Goal: Task Accomplishment & Management: Use online tool/utility

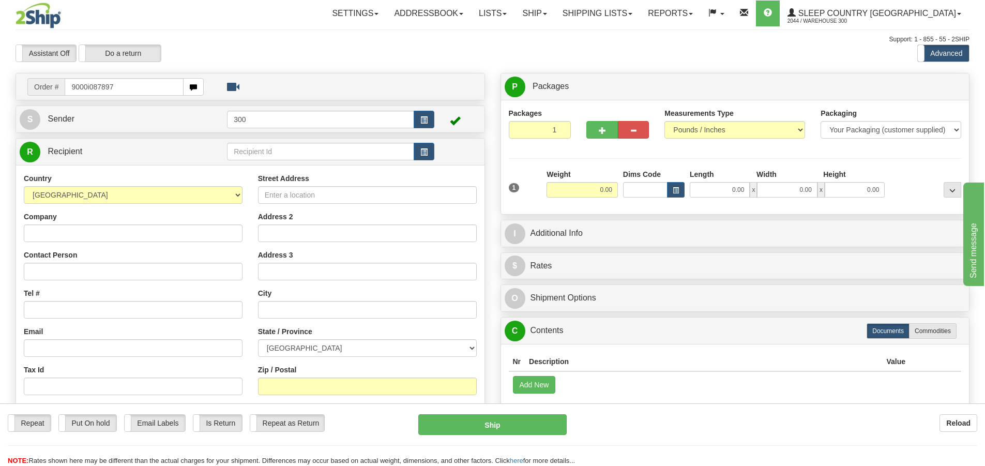
type input "9000i087897"
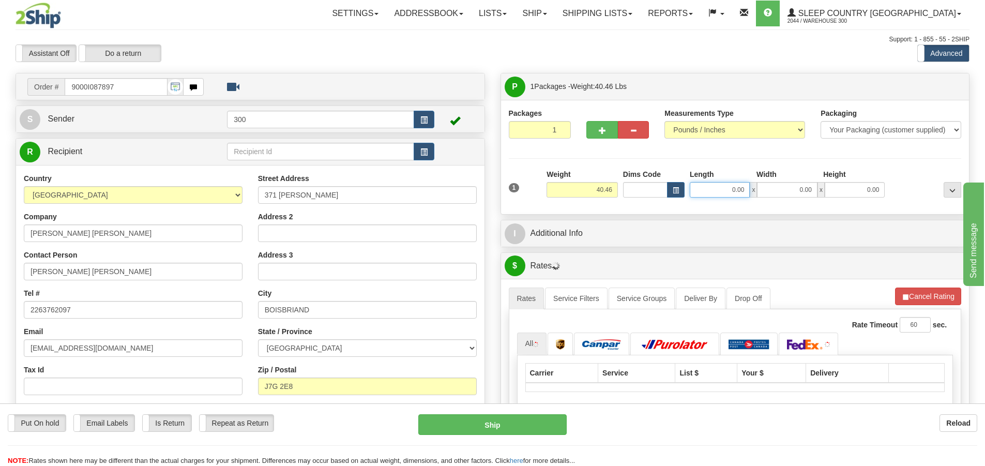
click at [719, 196] on input "0.00" at bounding box center [720, 190] width 60 height 16
type input "16.00"
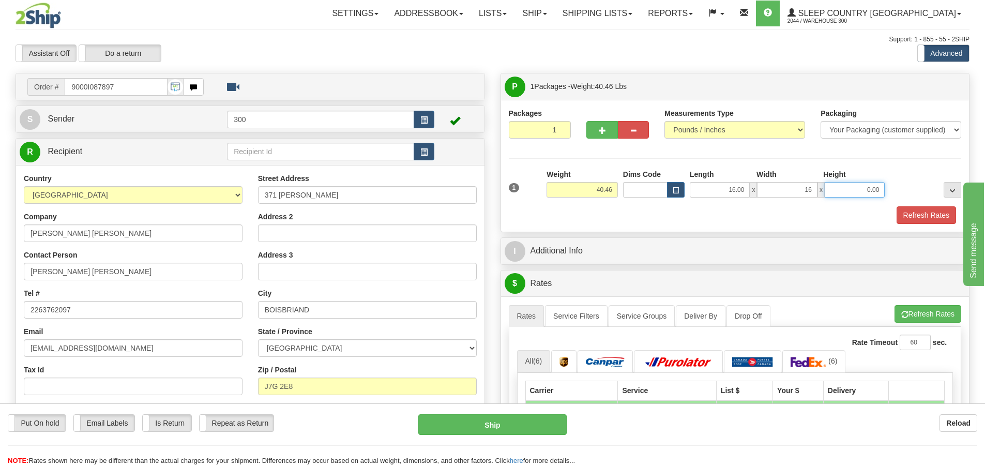
type input "16.00"
type input "40.00"
click at [748, 153] on div "Packages 1 1 Measurements Type" at bounding box center [735, 166] width 453 height 116
click at [927, 214] on button "Refresh Rates" at bounding box center [926, 215] width 59 height 18
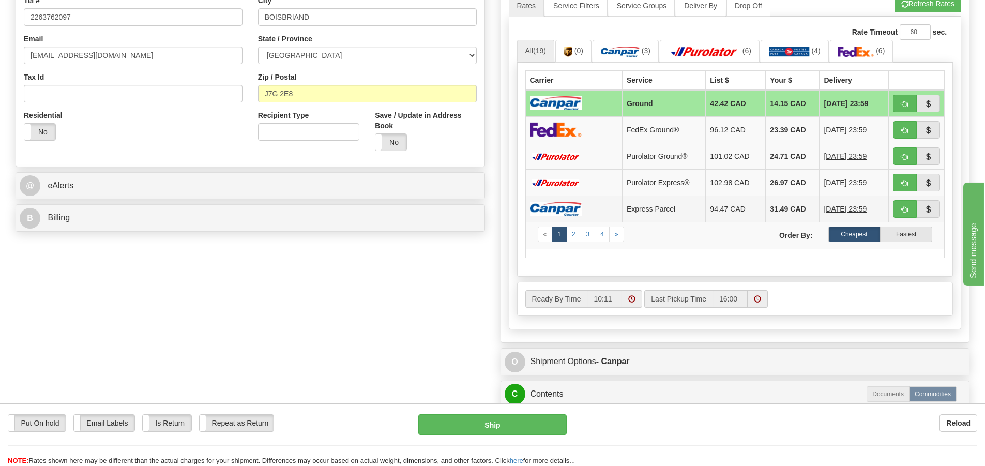
scroll to position [310, 0]
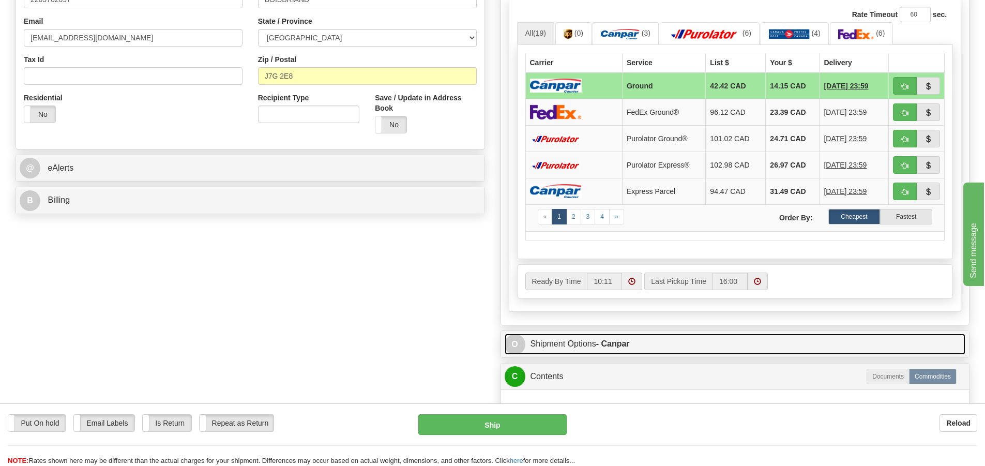
click at [585, 342] on link "O Shipment Options - Canpar" at bounding box center [735, 344] width 461 height 21
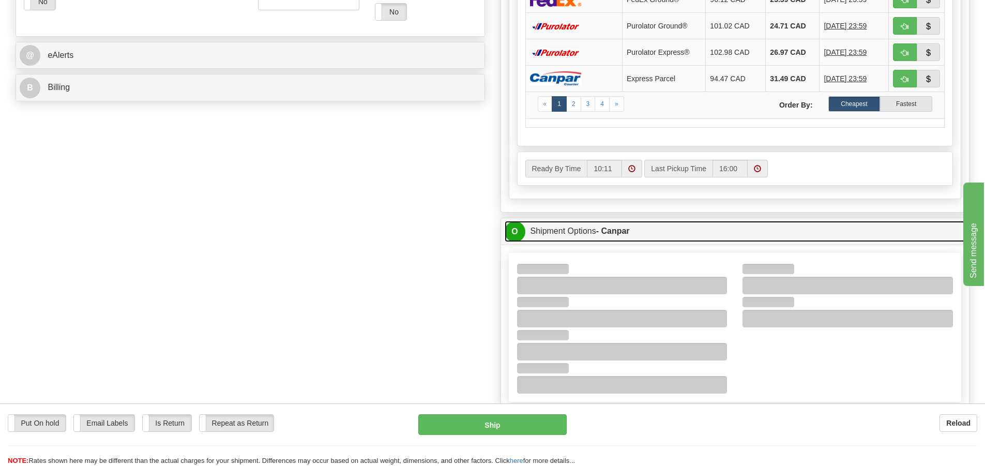
scroll to position [414, 0]
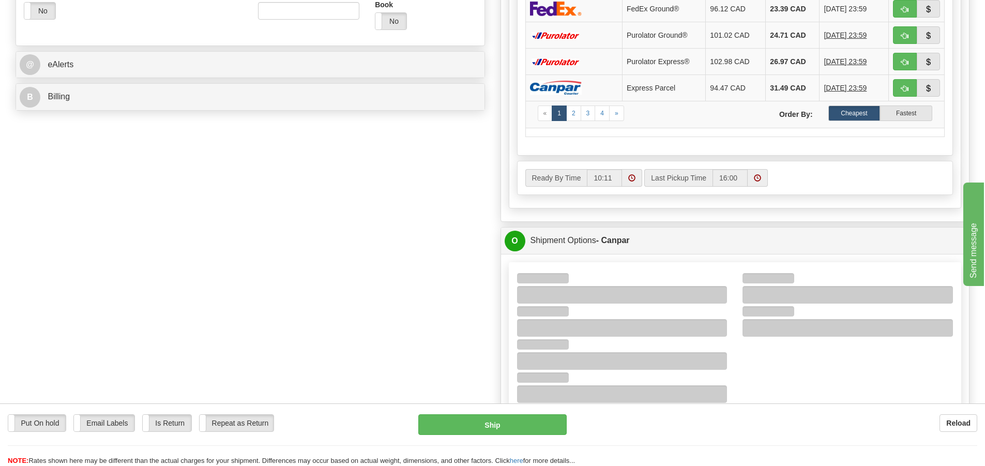
click at [627, 263] on div at bounding box center [735, 337] width 452 height 148
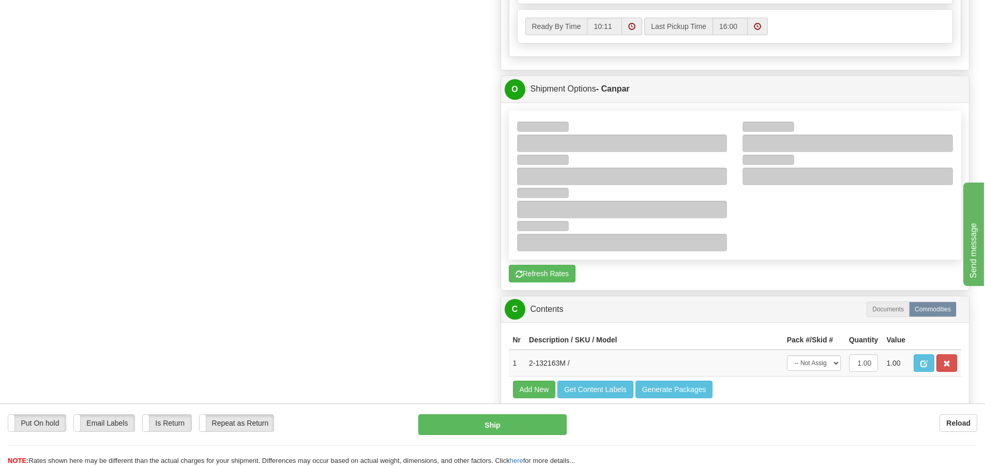
scroll to position [569, 0]
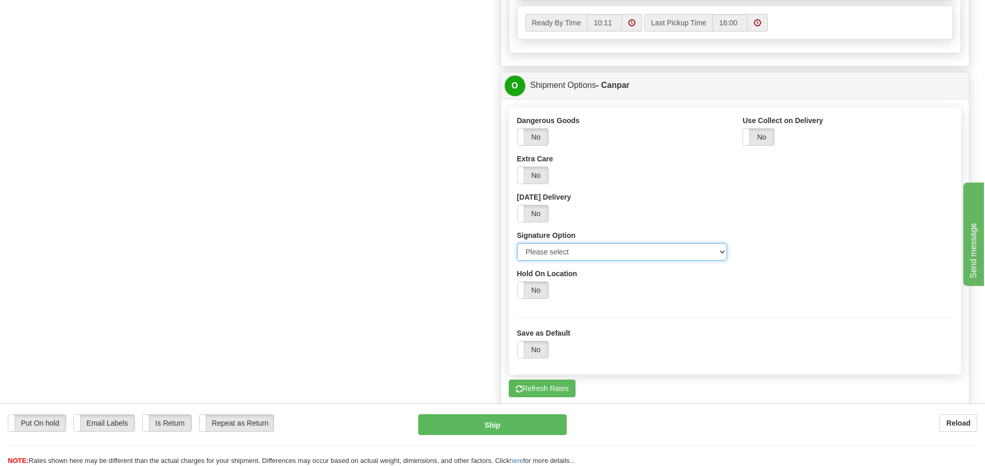
click at [637, 254] on select "Please select No Signature Required Signature Required Adult Signature" at bounding box center [622, 252] width 210 height 18
select select "2"
click at [517, 243] on select "Please select No Signature Required Signature Required Adult Signature" at bounding box center [622, 252] width 210 height 18
click at [470, 286] on div "Order # 9000I087897 S Sender 300" at bounding box center [493, 38] width 970 height 1069
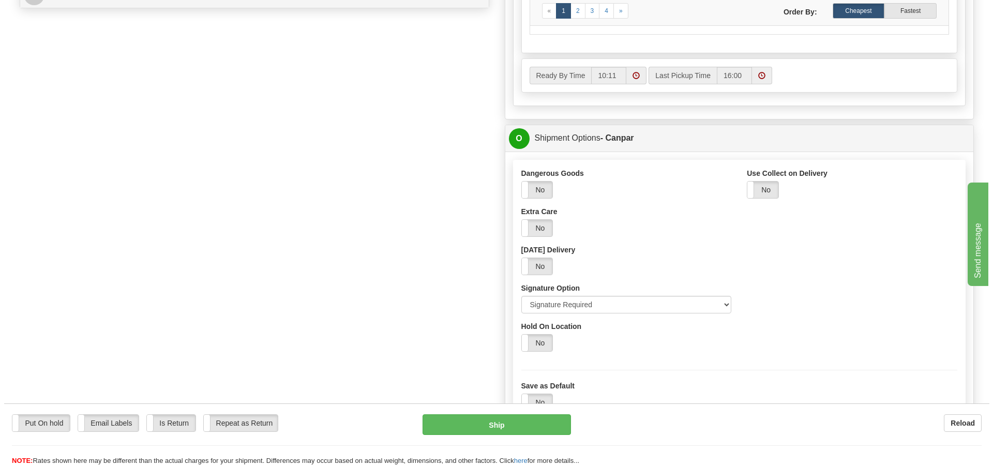
scroll to position [517, 0]
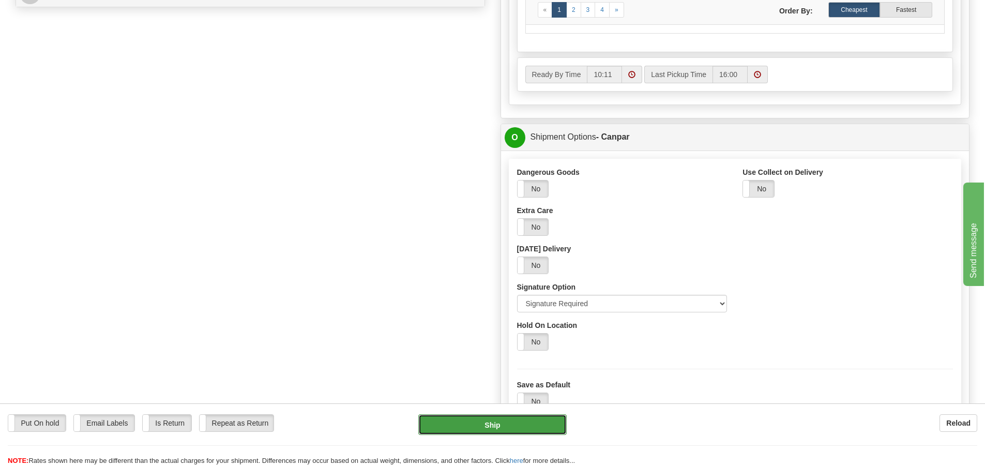
click at [482, 431] on button "Ship" at bounding box center [492, 424] width 148 height 21
type input "1"
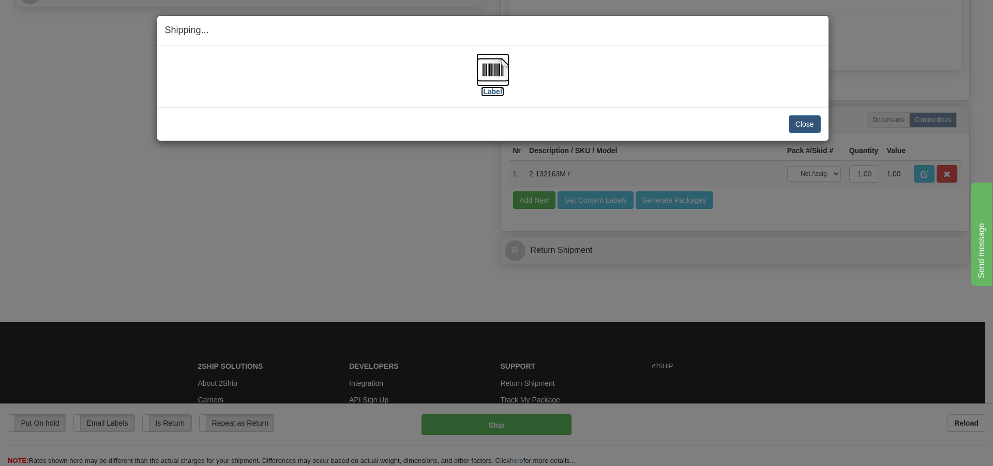
click at [499, 80] on img at bounding box center [492, 69] width 33 height 33
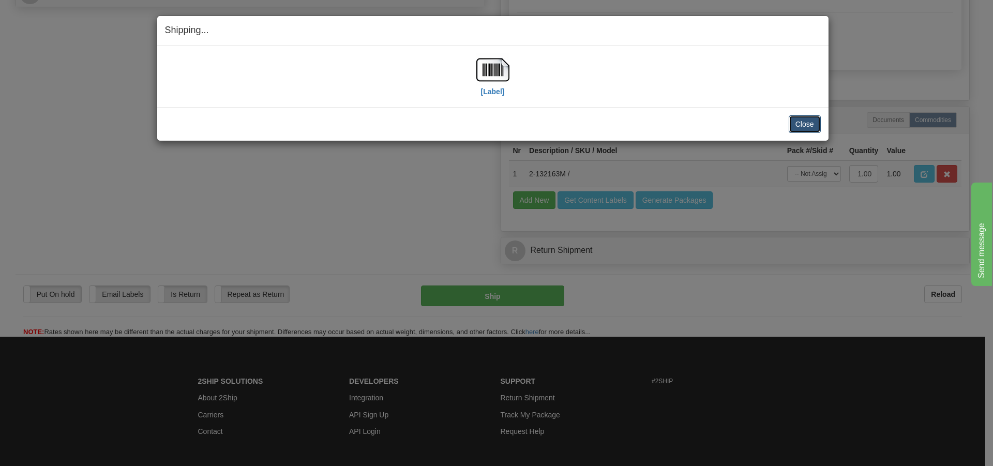
click at [805, 125] on button "Close" at bounding box center [805, 124] width 32 height 18
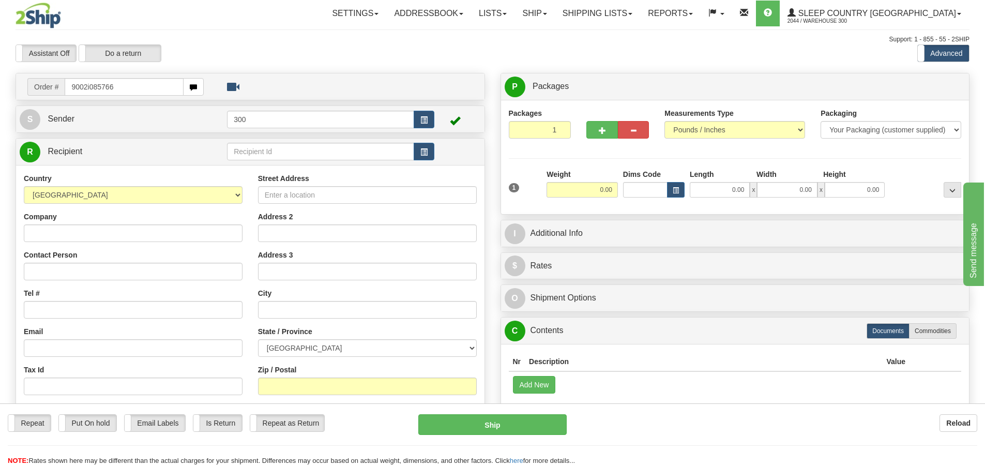
type input "9002i085766"
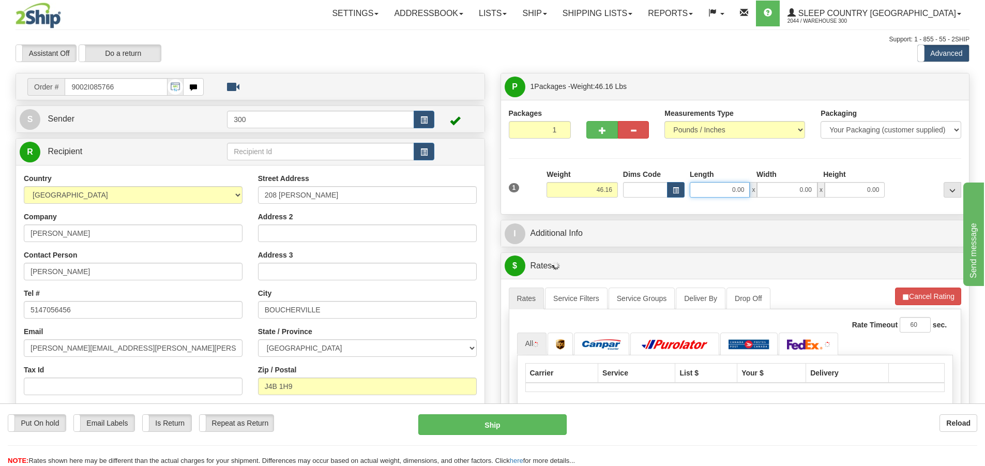
click at [721, 190] on input "0.00" at bounding box center [720, 190] width 60 height 16
type input "17.00"
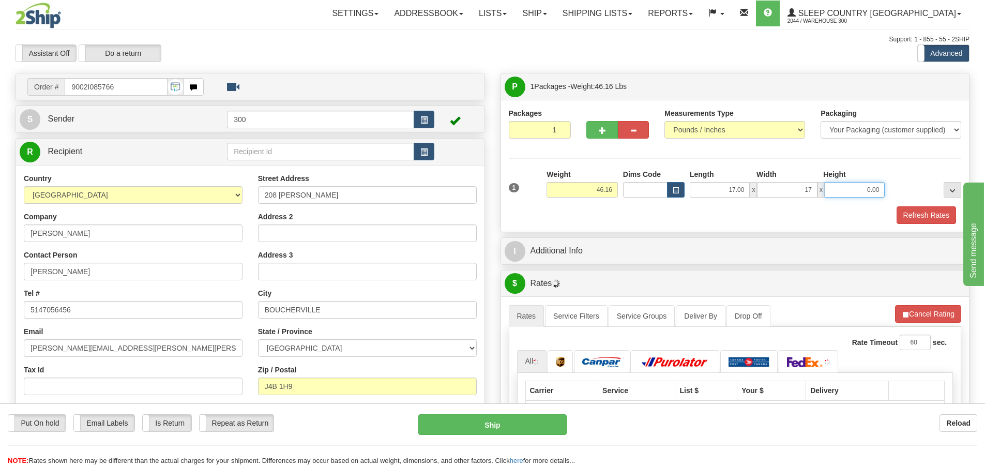
type input "17.00"
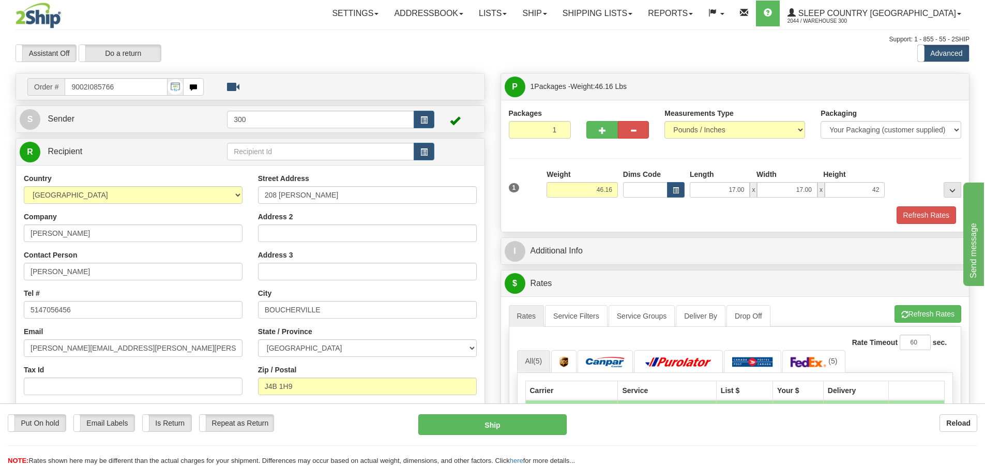
type input "42.00"
click at [802, 164] on div "Packages 1 1 Measurements Type" at bounding box center [735, 166] width 453 height 116
click at [899, 210] on button "Refresh Rates" at bounding box center [926, 215] width 59 height 18
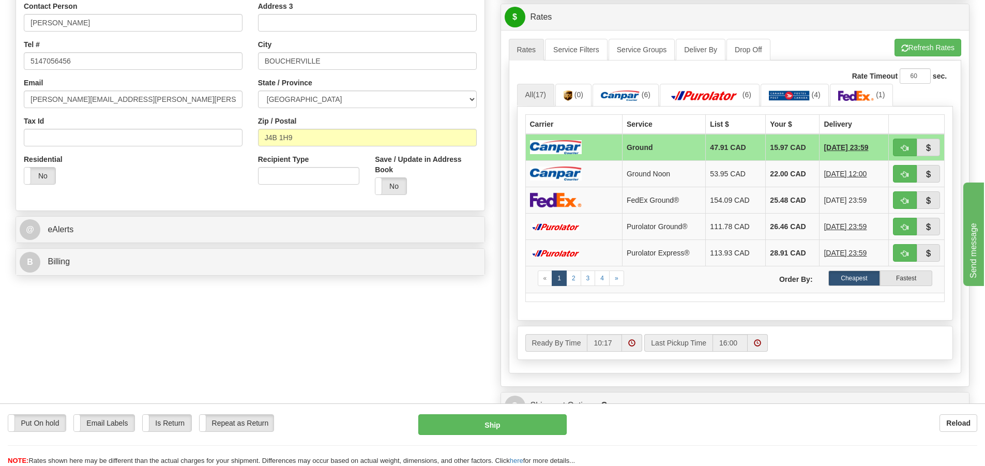
scroll to position [414, 0]
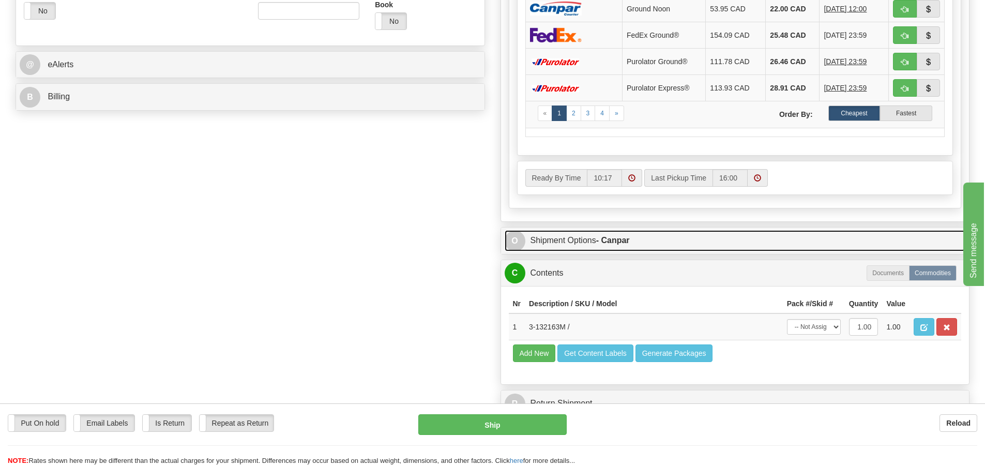
click at [558, 235] on link "O Shipment Options - Canpar" at bounding box center [735, 240] width 461 height 21
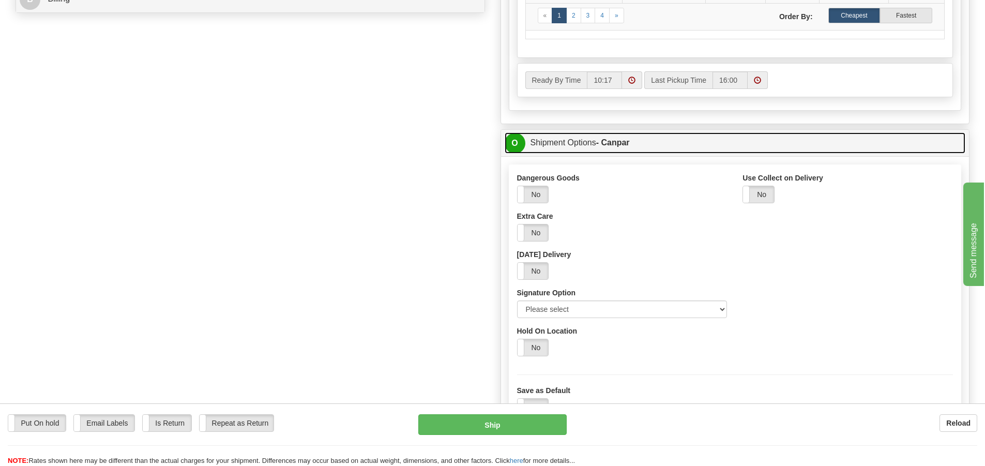
scroll to position [517, 0]
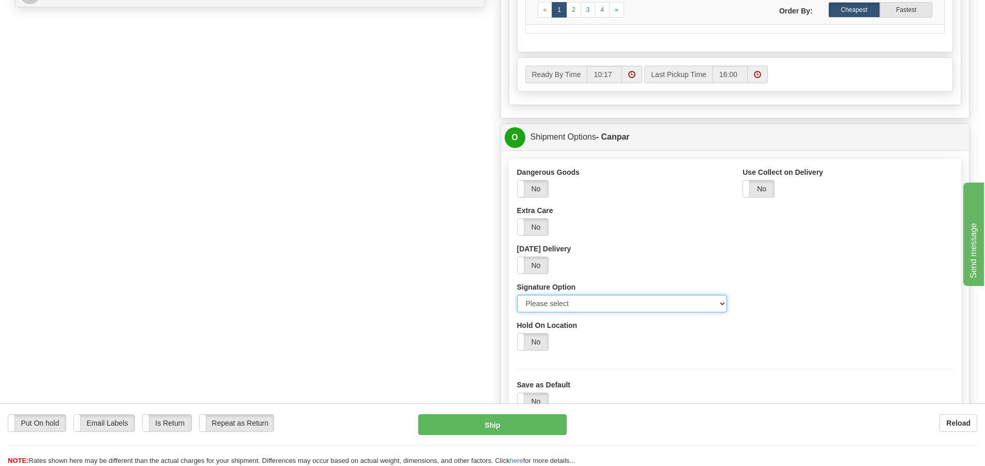
click at [611, 299] on select "Please select No Signature Required Signature Required Adult Signature" at bounding box center [622, 304] width 210 height 18
select select "2"
click at [517, 295] on select "Please select No Signature Required Signature Required Adult Signature" at bounding box center [622, 304] width 210 height 18
click at [455, 289] on div "Order # 9002I085766 S Sender 300" at bounding box center [493, 90] width 970 height 1069
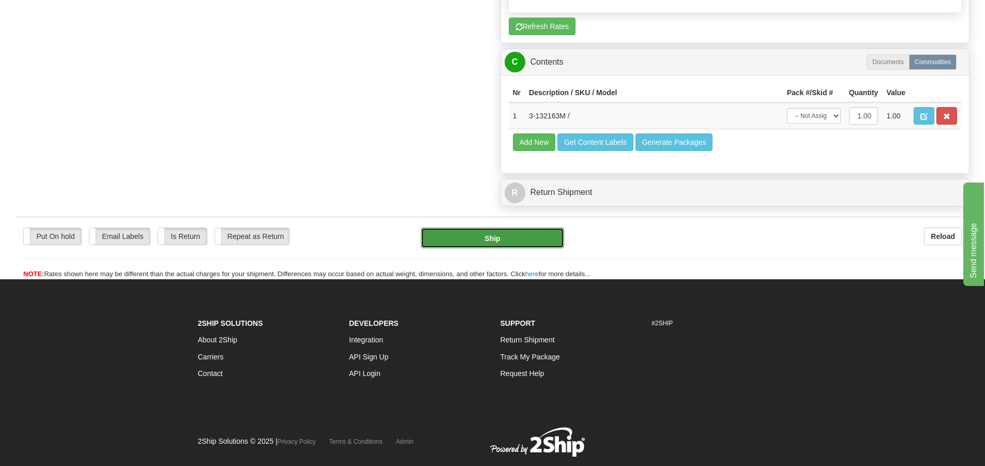
click at [488, 235] on button "Ship" at bounding box center [492, 238] width 143 height 21
type input "1"
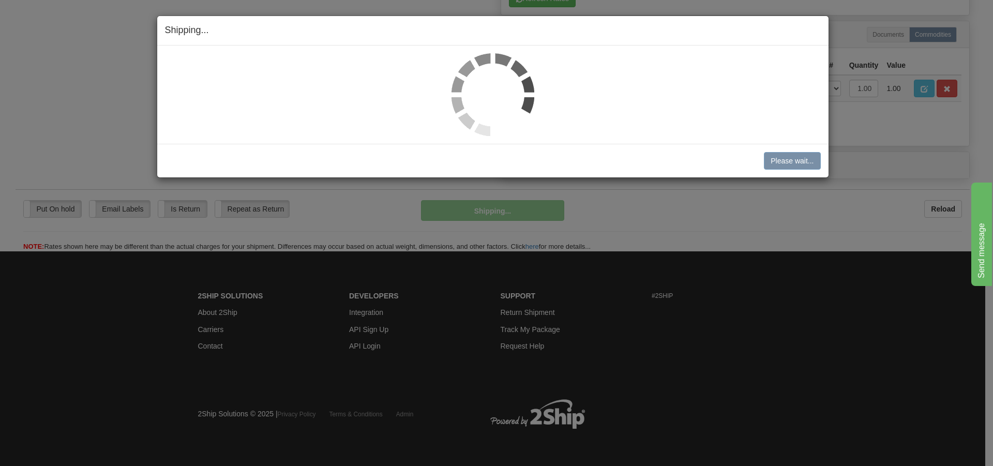
scroll to position [575, 0]
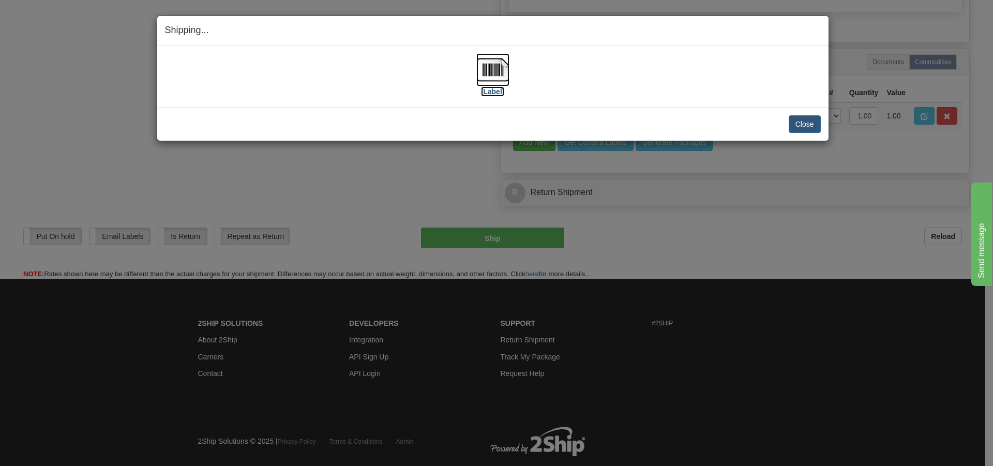
click at [493, 74] on img at bounding box center [492, 69] width 33 height 33
click at [807, 122] on button "Close" at bounding box center [805, 124] width 32 height 18
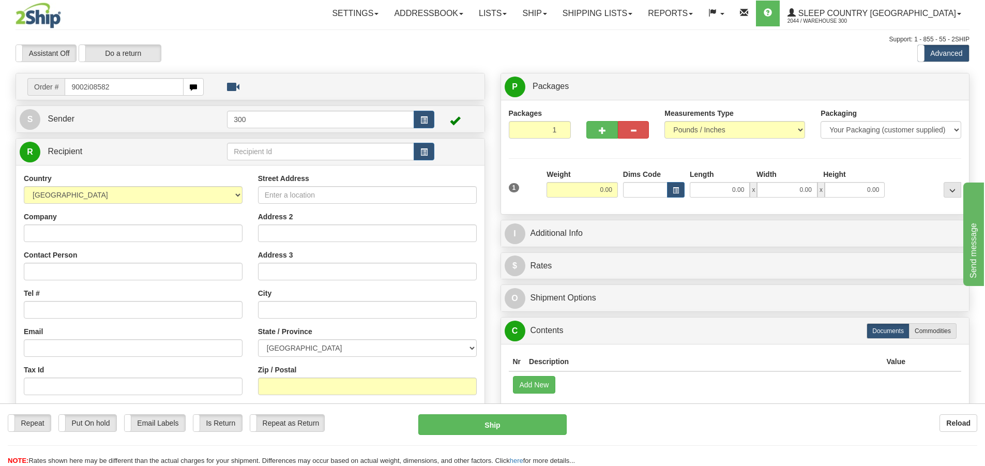
type input "9002i085822"
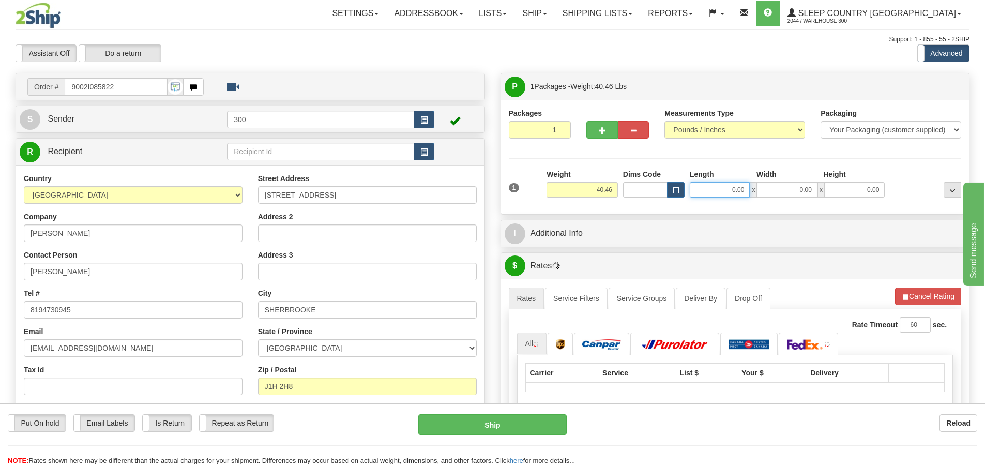
click at [724, 187] on input "0.00" at bounding box center [720, 190] width 60 height 16
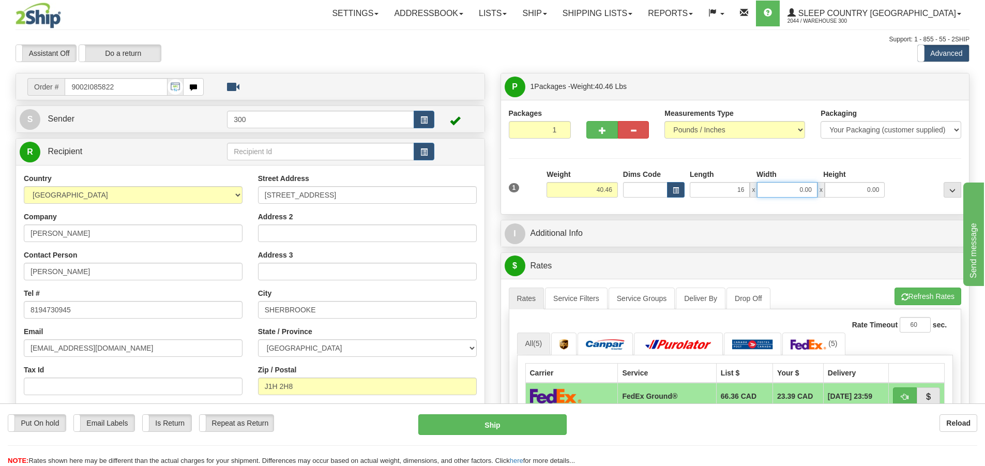
type input "16.00"
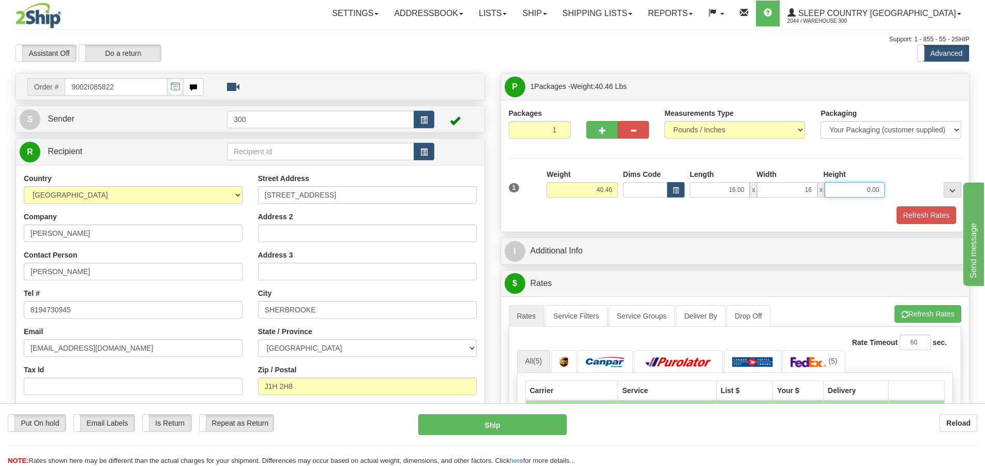
type input "16.00"
type input "5"
type input "40.00"
click at [732, 168] on div "Packages 1 1 Measurements Type" at bounding box center [735, 166] width 453 height 116
click at [930, 207] on button "Refresh Rates" at bounding box center [926, 215] width 59 height 18
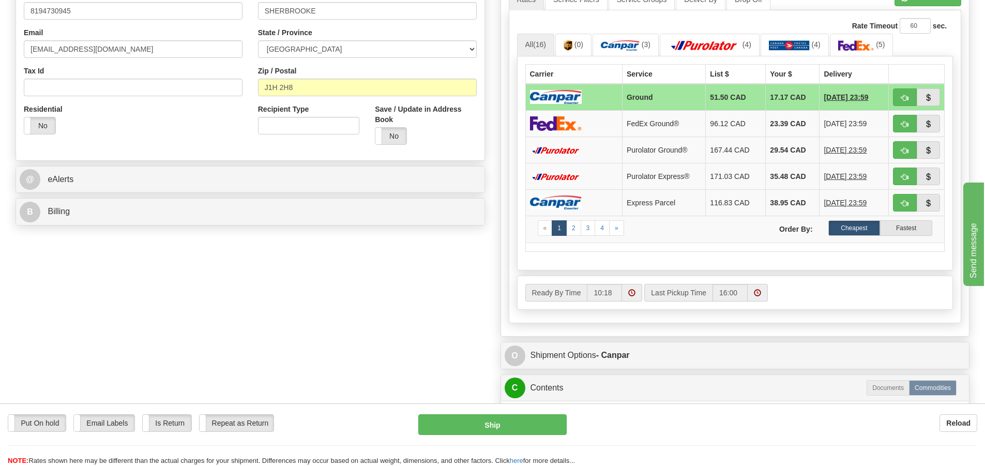
scroll to position [362, 0]
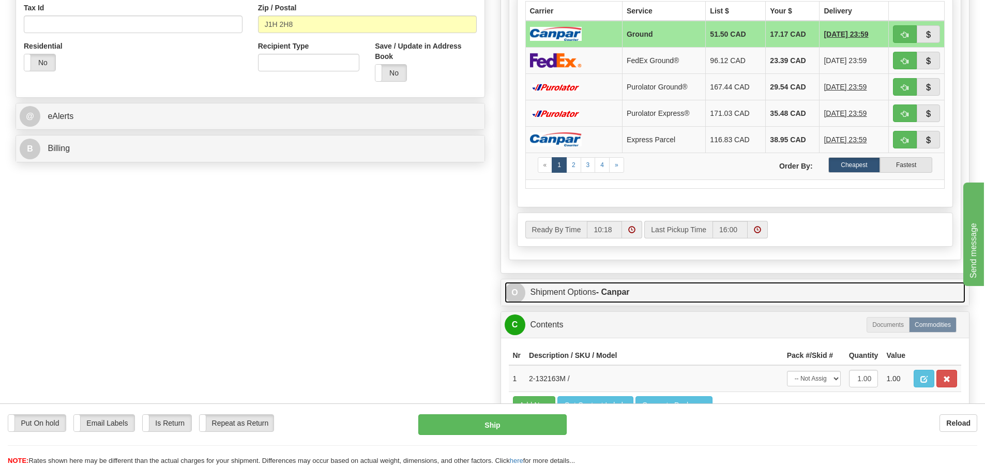
click at [588, 297] on link "O Shipment Options - Canpar" at bounding box center [735, 292] width 461 height 21
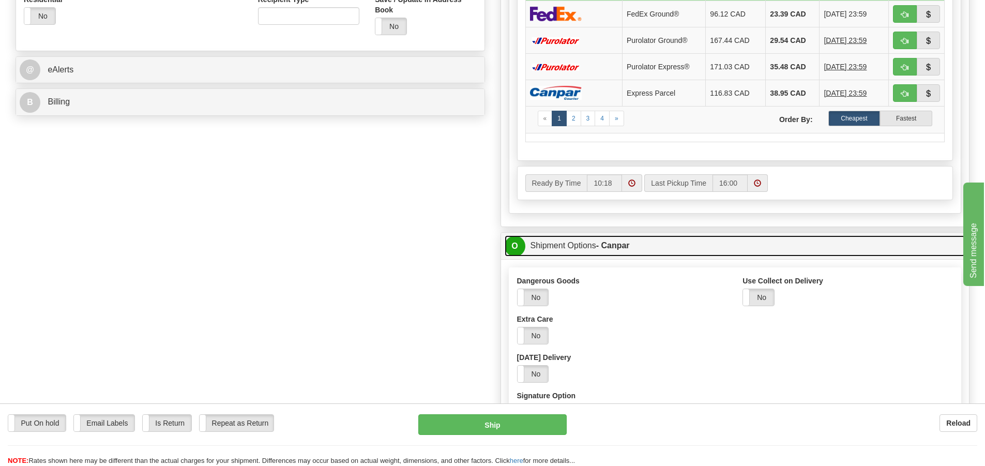
scroll to position [517, 0]
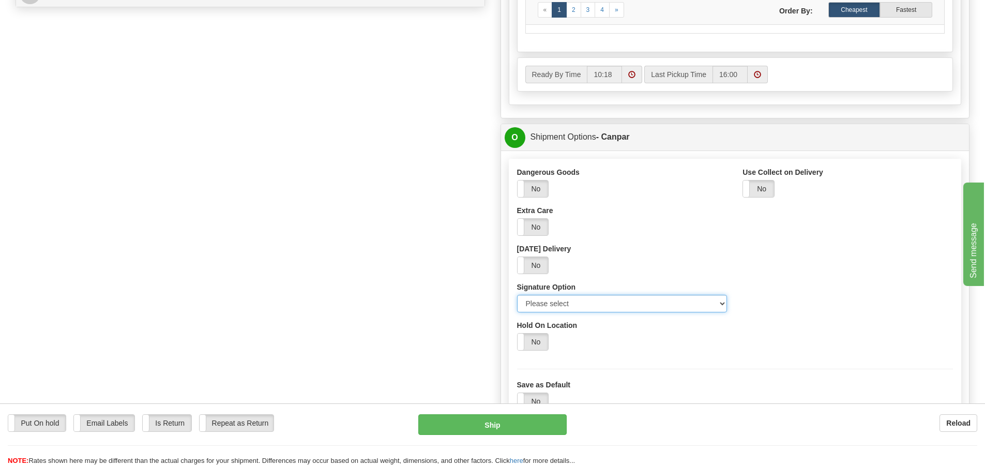
click at [588, 297] on select "Please select No Signature Required Signature Required Adult Signature" at bounding box center [622, 304] width 210 height 18
select select "2"
click at [517, 295] on select "Please select No Signature Required Signature Required Adult Signature" at bounding box center [622, 304] width 210 height 18
click at [510, 299] on div "Dangerous Goods Yes No Extra Care Yes No Saturday Delivery Yes No Signature Opt…" at bounding box center [622, 243] width 226 height 153
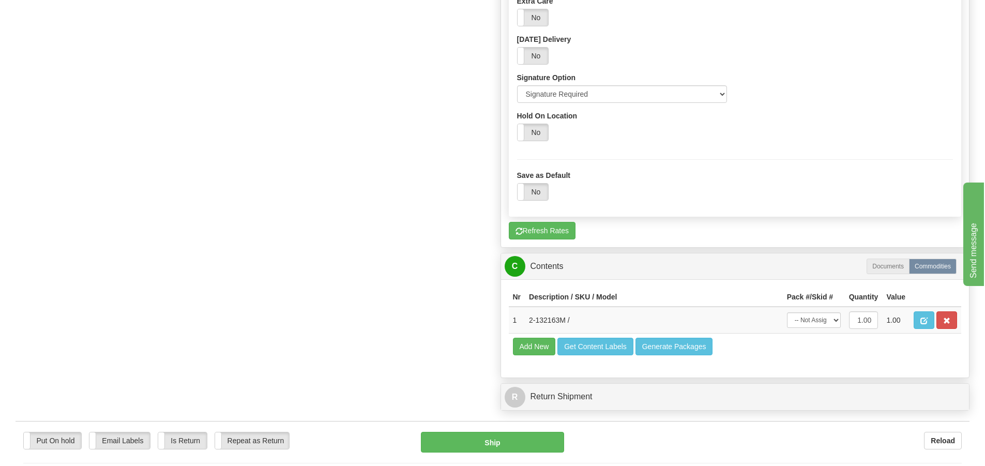
scroll to position [827, 0]
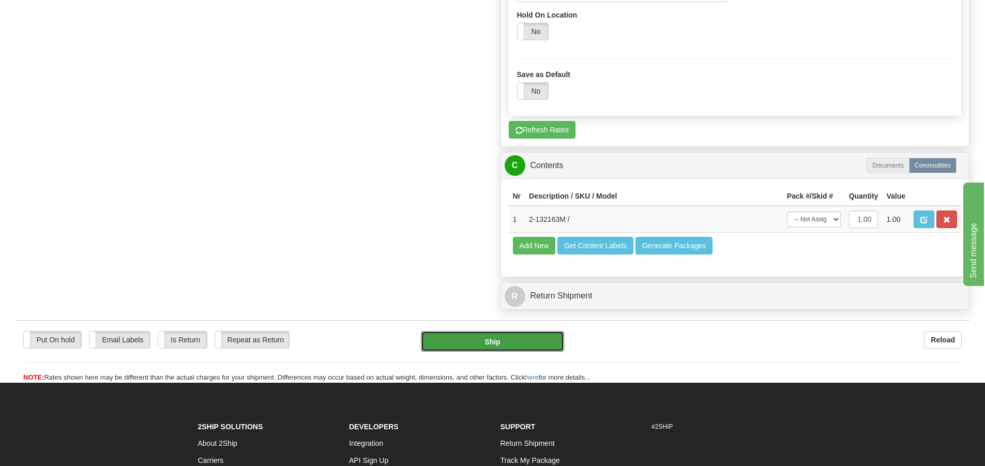
click at [505, 340] on button "Ship" at bounding box center [492, 341] width 143 height 21
type input "1"
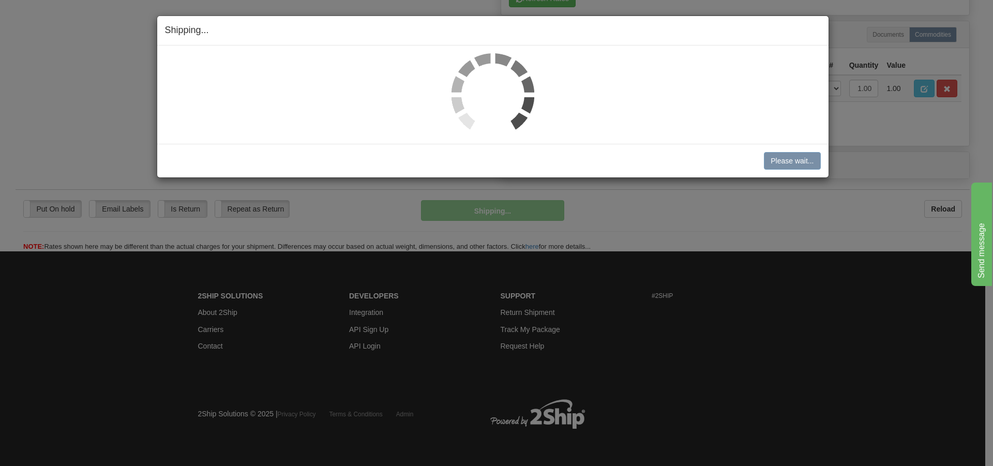
scroll to position [472, 0]
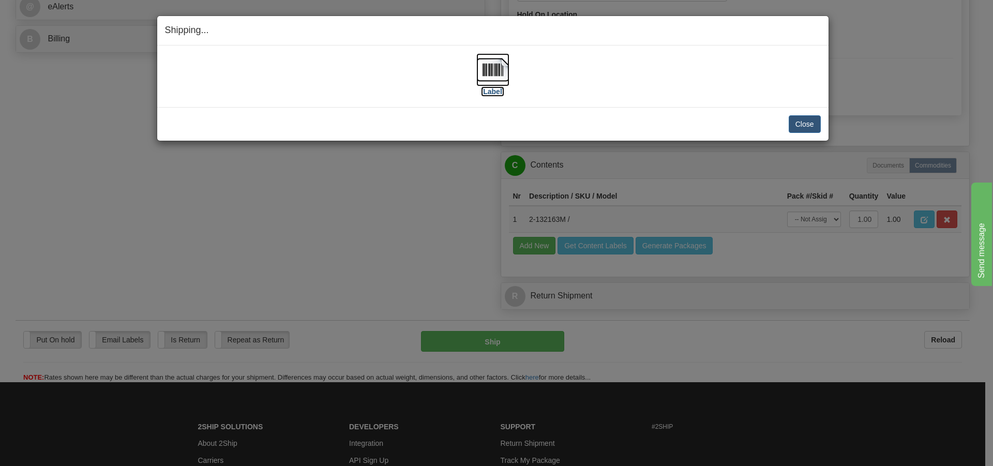
click at [491, 88] on label "[Label]" at bounding box center [493, 91] width 24 height 10
click at [792, 129] on button "Close" at bounding box center [805, 124] width 32 height 18
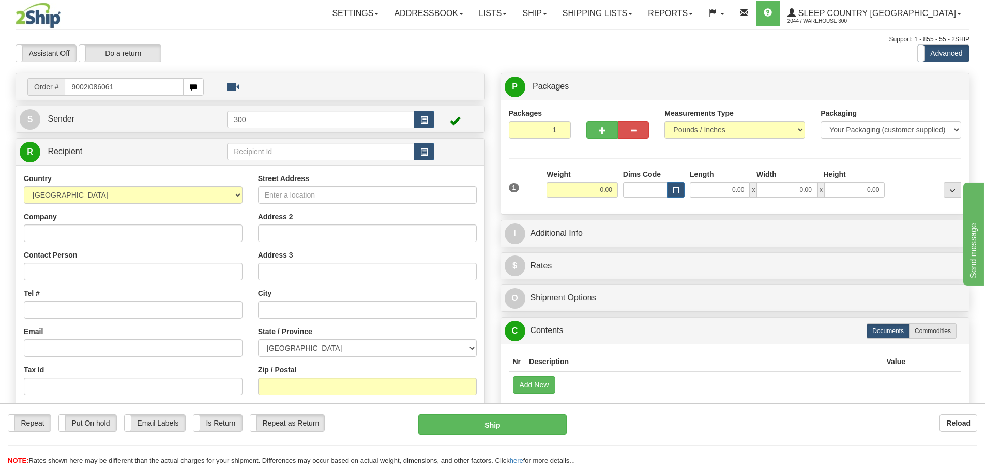
type input "9002i086061"
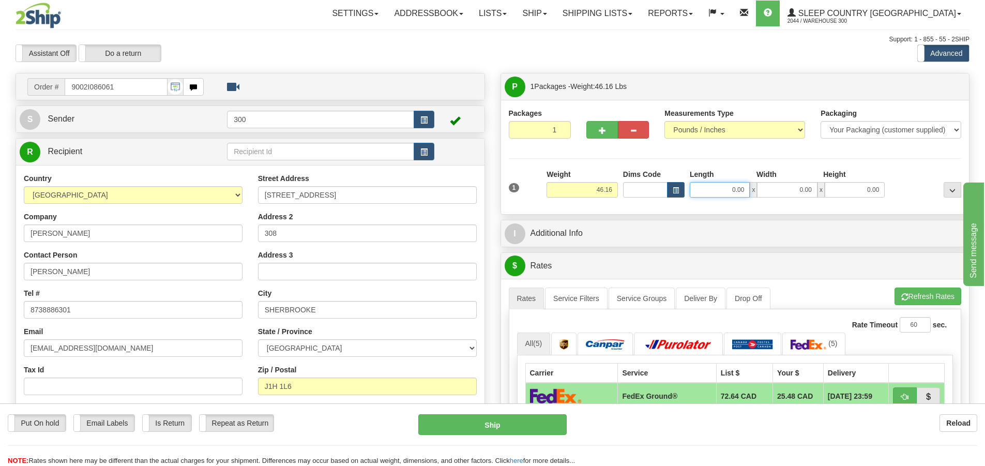
click at [732, 192] on input "0.00" at bounding box center [720, 190] width 60 height 16
type input "17.00"
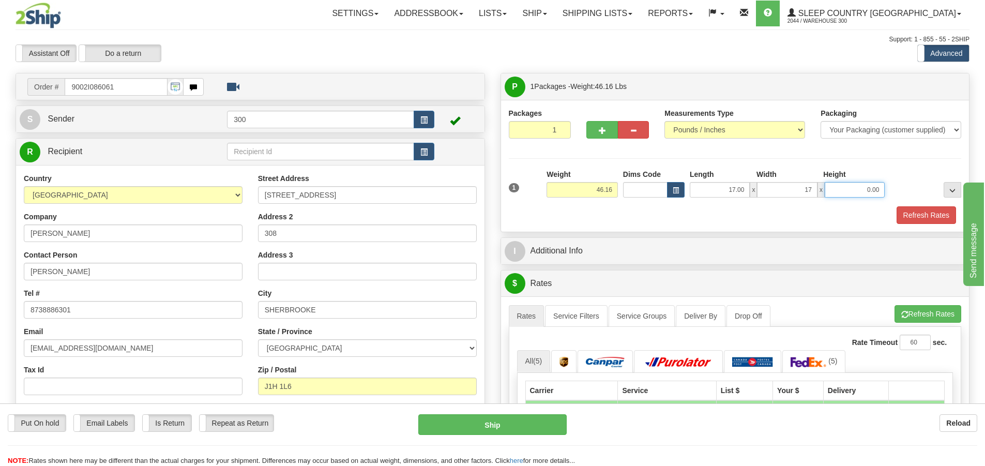
type input "17.00"
type input "42.00"
click at [905, 175] on div at bounding box center [925, 183] width 77 height 28
click at [931, 211] on button "Refresh Rates" at bounding box center [926, 215] width 59 height 18
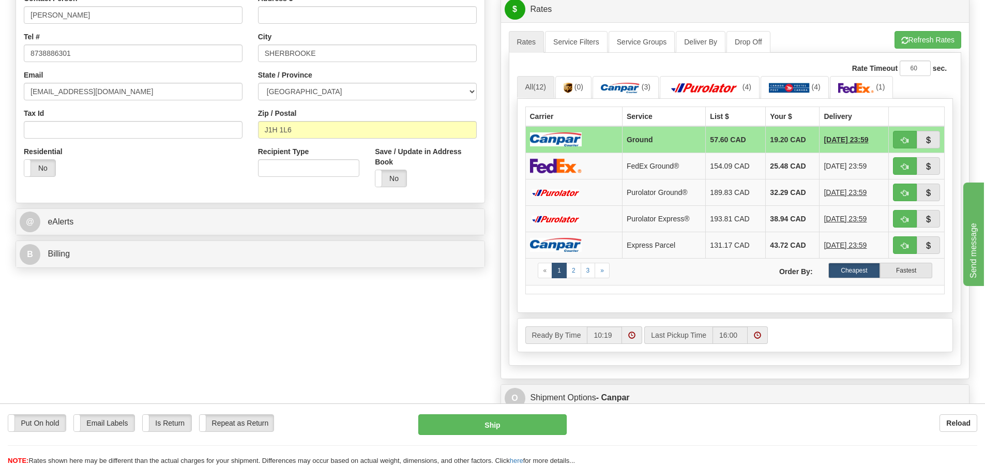
scroll to position [310, 0]
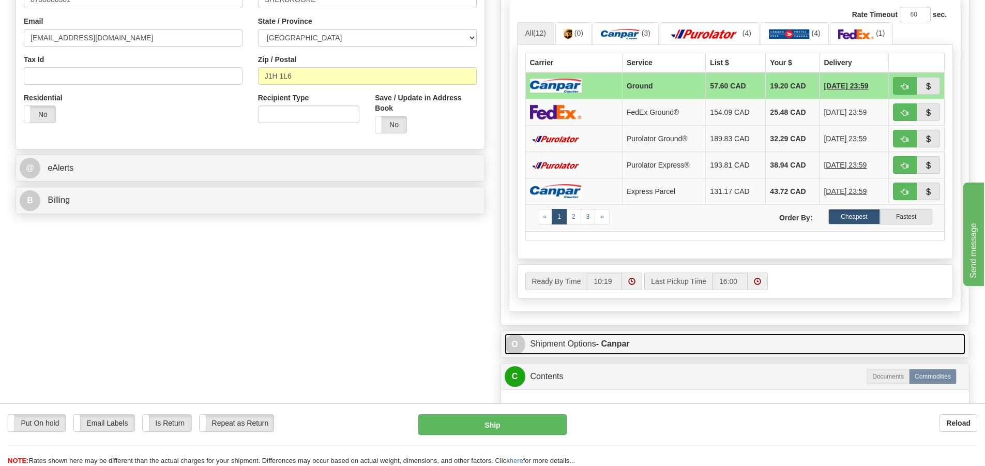
click at [561, 342] on link "O Shipment Options - Canpar" at bounding box center [735, 344] width 461 height 21
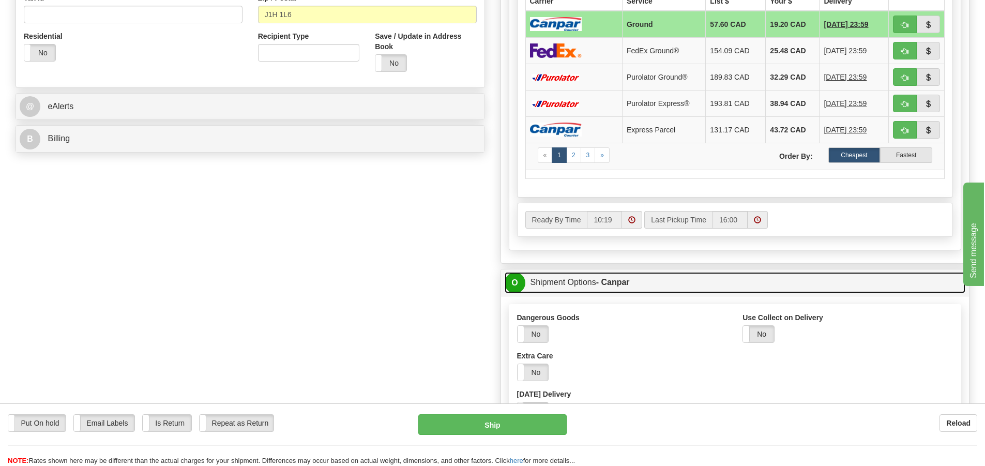
scroll to position [465, 0]
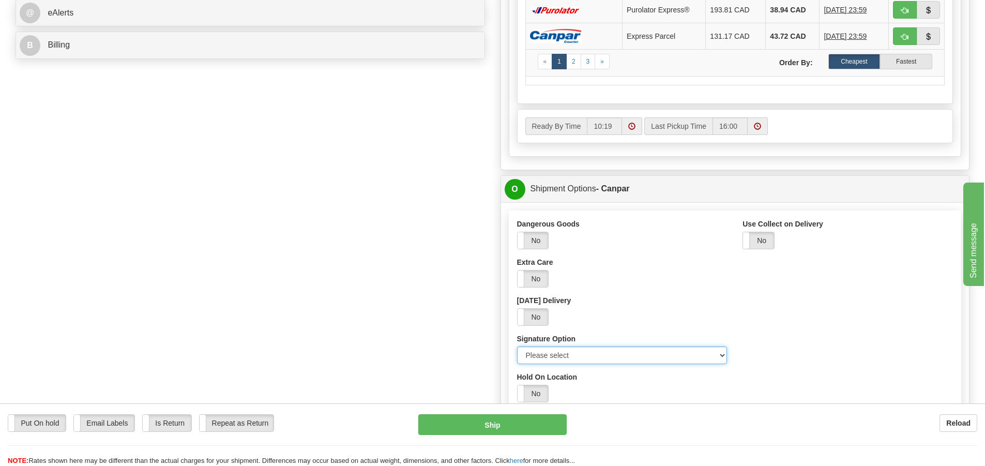
click at [584, 355] on select "Please select No Signature Required Signature Required Adult Signature" at bounding box center [622, 355] width 210 height 18
select select "2"
click at [517, 346] on select "Please select No Signature Required Signature Required Adult Signature" at bounding box center [622, 355] width 210 height 18
click at [483, 323] on div "Order # 9002I086061 S Sender 300" at bounding box center [493, 142] width 970 height 1069
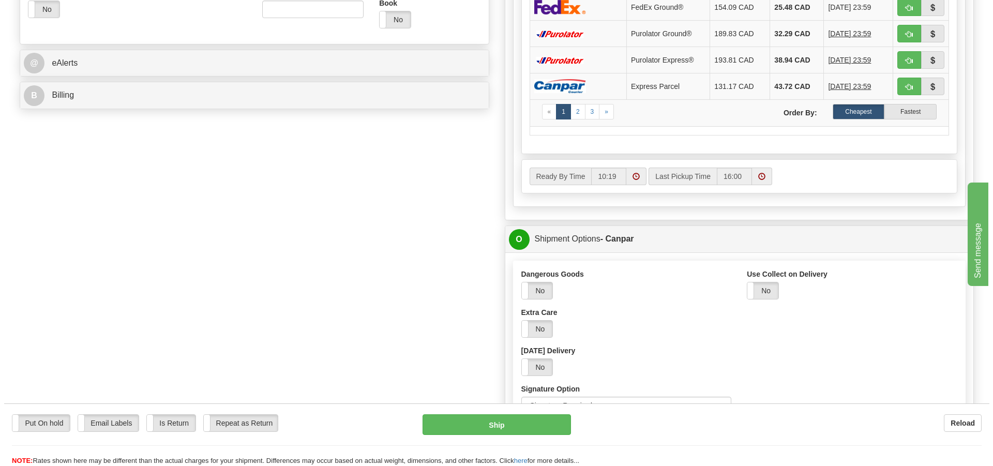
scroll to position [517, 0]
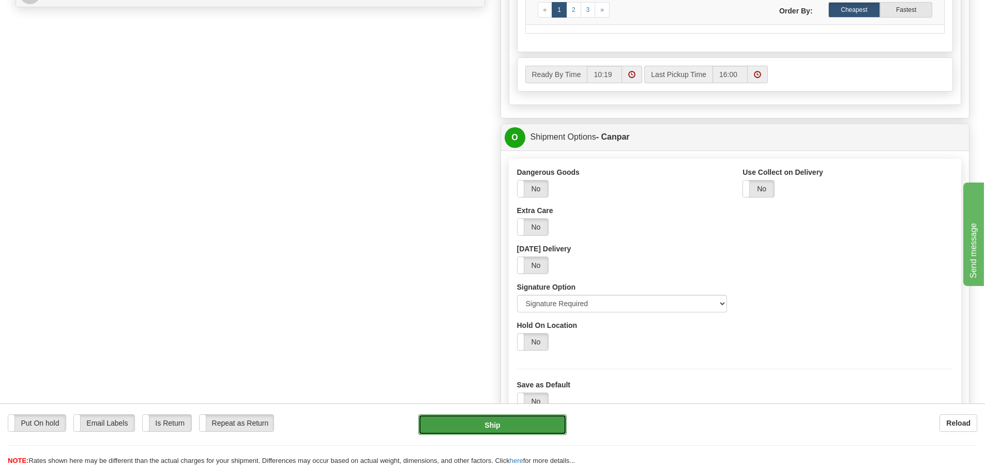
click at [494, 421] on button "Ship" at bounding box center [492, 424] width 148 height 21
type input "1"
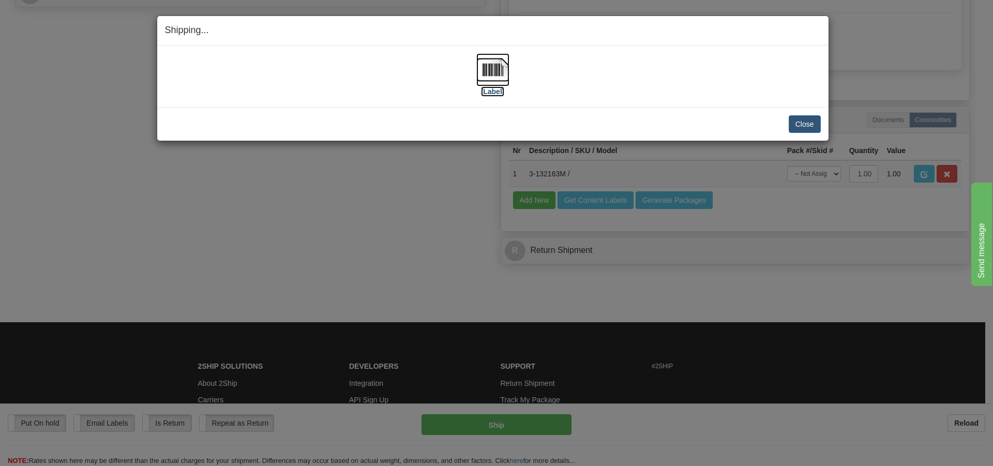
click at [496, 69] on img at bounding box center [492, 69] width 33 height 33
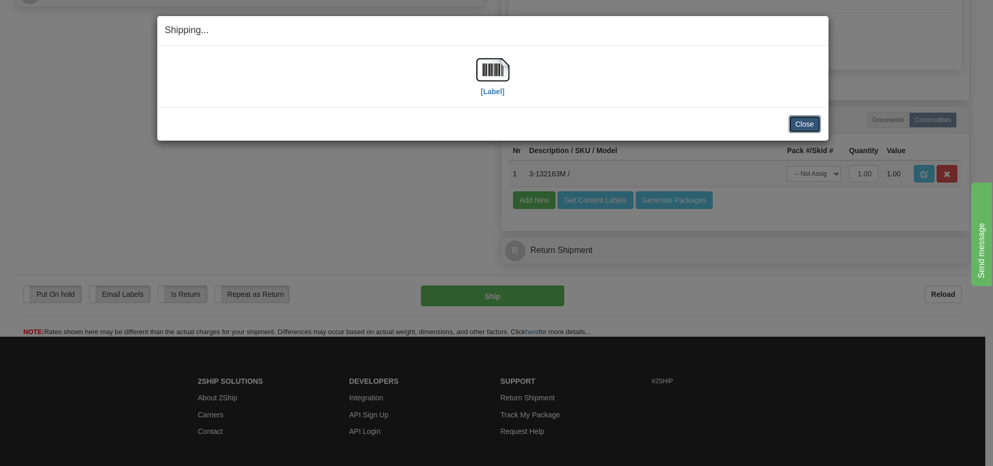
click at [803, 124] on button "Close" at bounding box center [805, 124] width 32 height 18
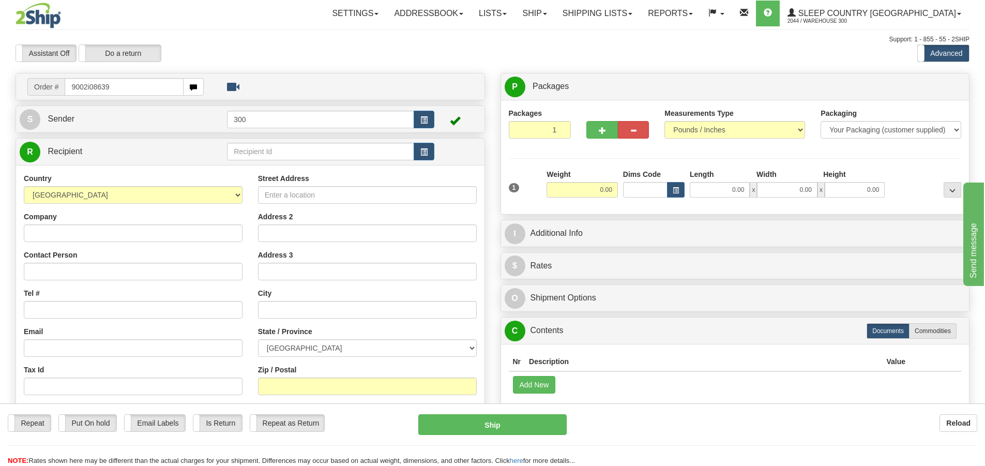
type input "9002i086392"
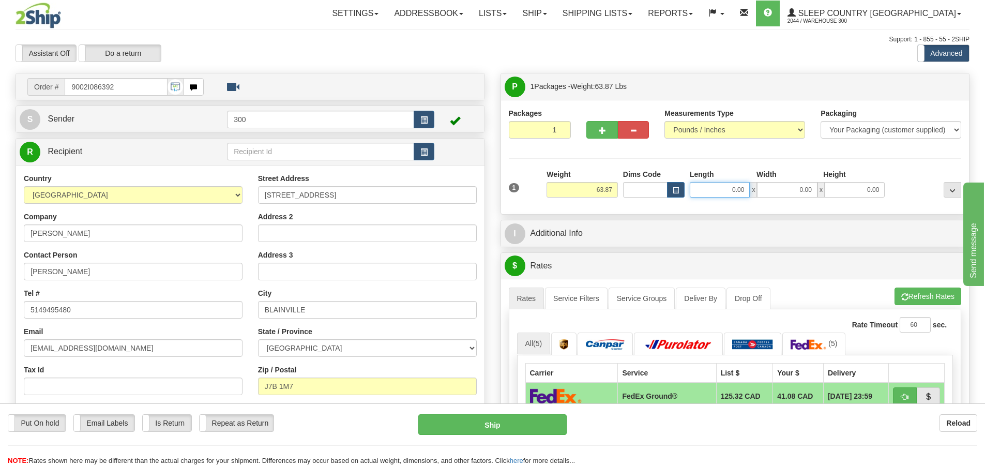
click at [718, 190] on input "0.00" at bounding box center [720, 190] width 60 height 16
type input "18.00"
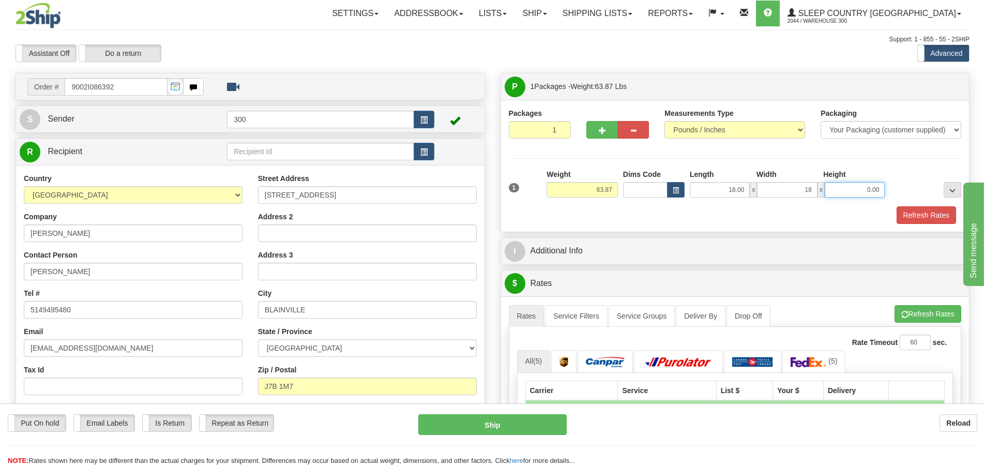
type input "18.00"
type input "42.00"
click at [733, 170] on div "Length" at bounding box center [720, 175] width 67 height 13
click at [914, 209] on button "Refresh Rates" at bounding box center [926, 215] width 59 height 18
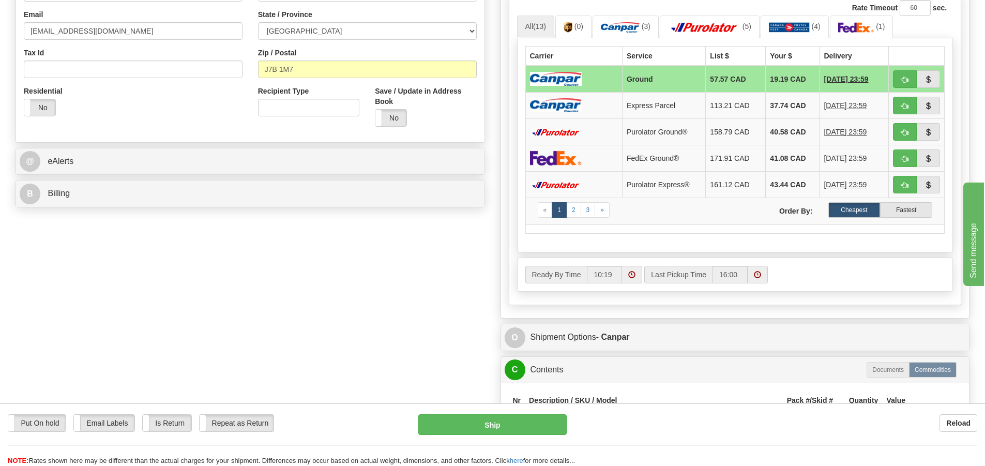
scroll to position [414, 0]
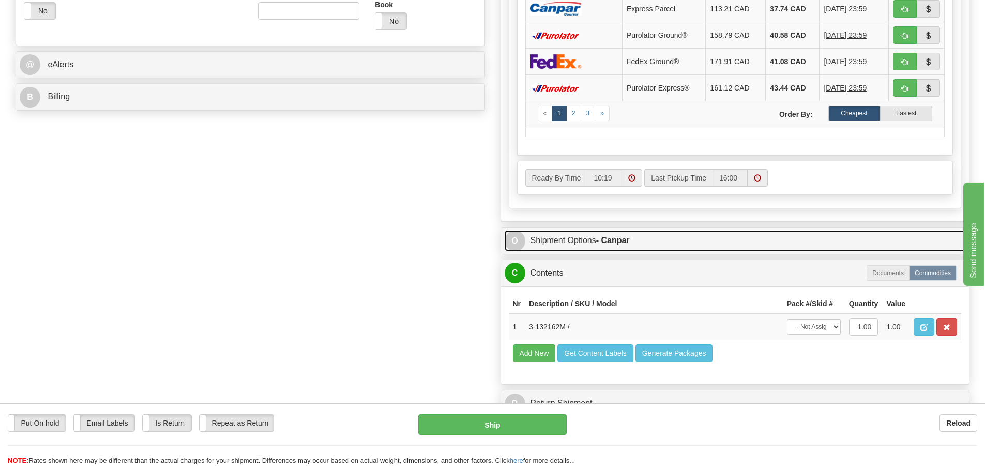
click at [553, 231] on link "O Shipment Options - Canpar" at bounding box center [735, 240] width 461 height 21
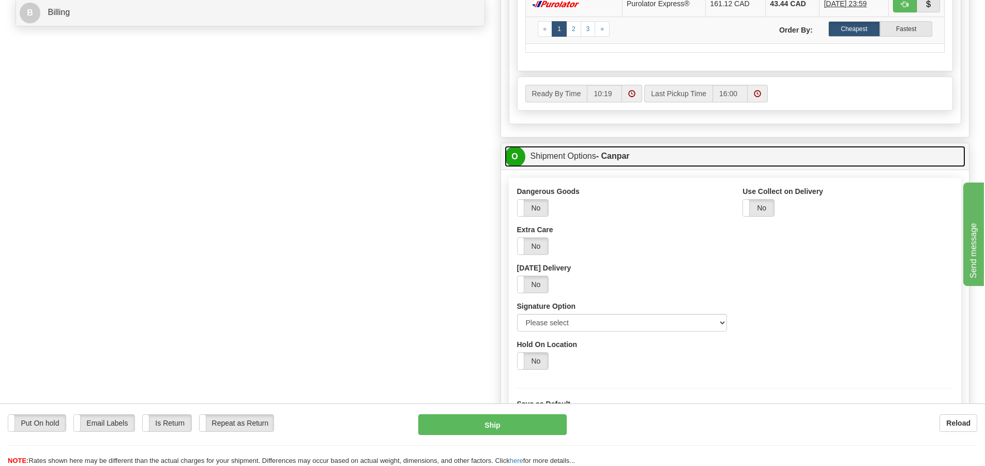
scroll to position [569, 0]
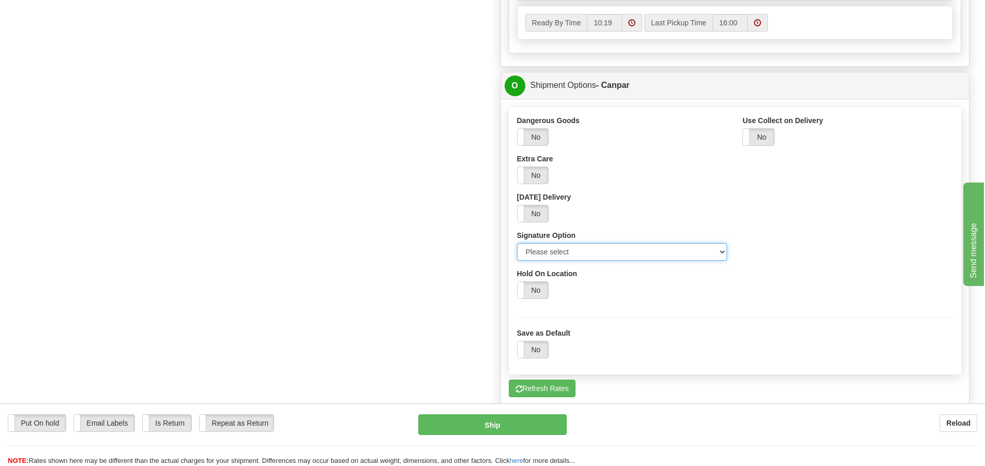
click at [624, 254] on select "Please select No Signature Required Signature Required Adult Signature" at bounding box center [622, 252] width 210 height 18
select select "2"
click at [517, 243] on select "Please select No Signature Required Signature Required Adult Signature" at bounding box center [622, 252] width 210 height 18
click at [466, 279] on div "Order # 9002I086392 S Sender 300" at bounding box center [493, 38] width 970 height 1069
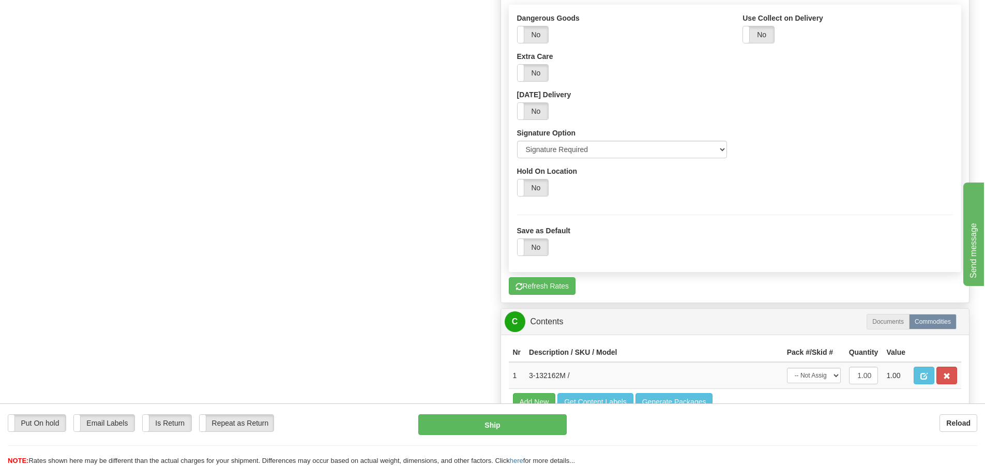
scroll to position [672, 0]
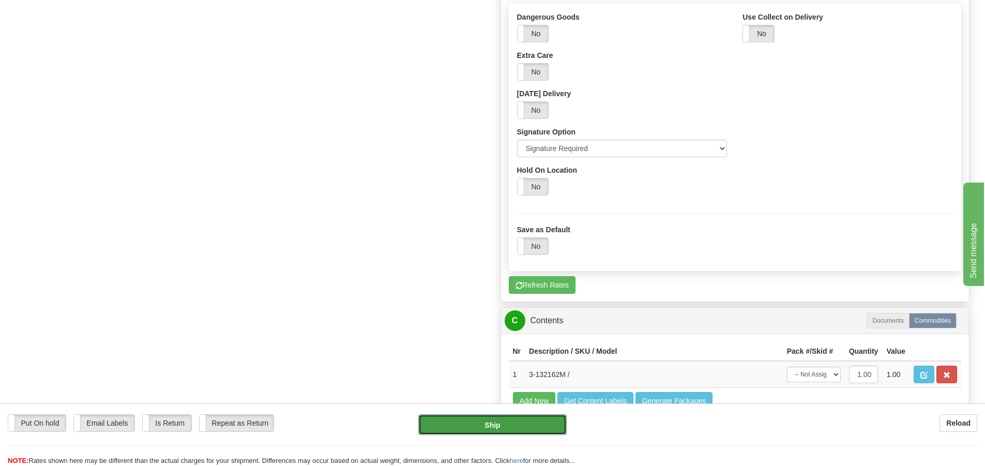
click at [547, 427] on button "Ship" at bounding box center [492, 424] width 148 height 21
type input "1"
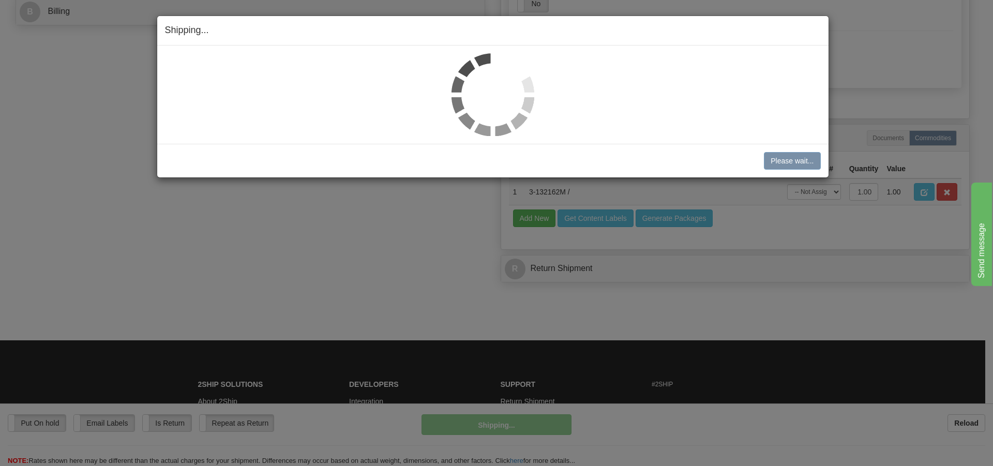
scroll to position [316, 0]
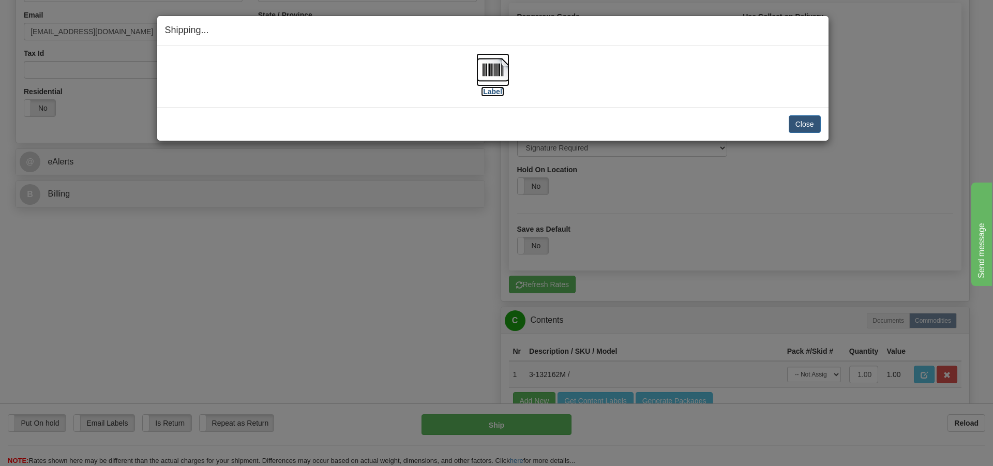
click at [487, 75] on img at bounding box center [492, 69] width 33 height 33
click at [809, 128] on button "Close" at bounding box center [805, 124] width 32 height 18
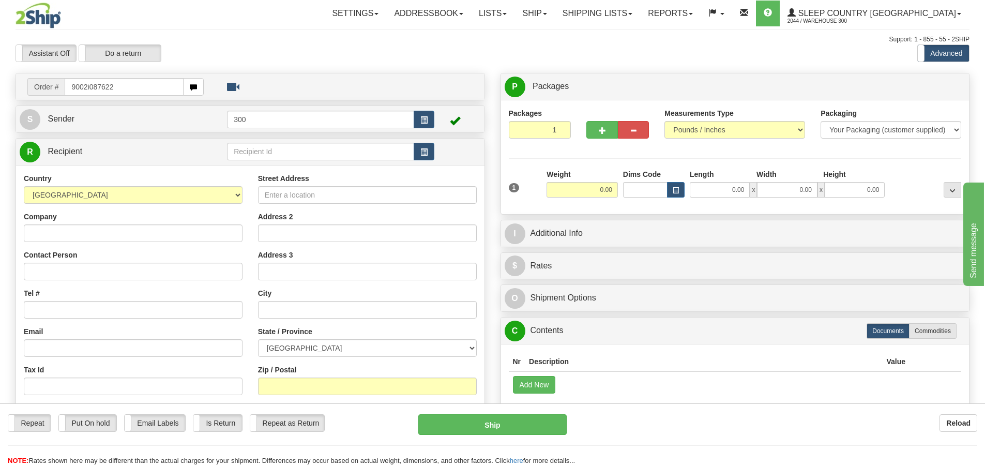
type input "9002i087622"
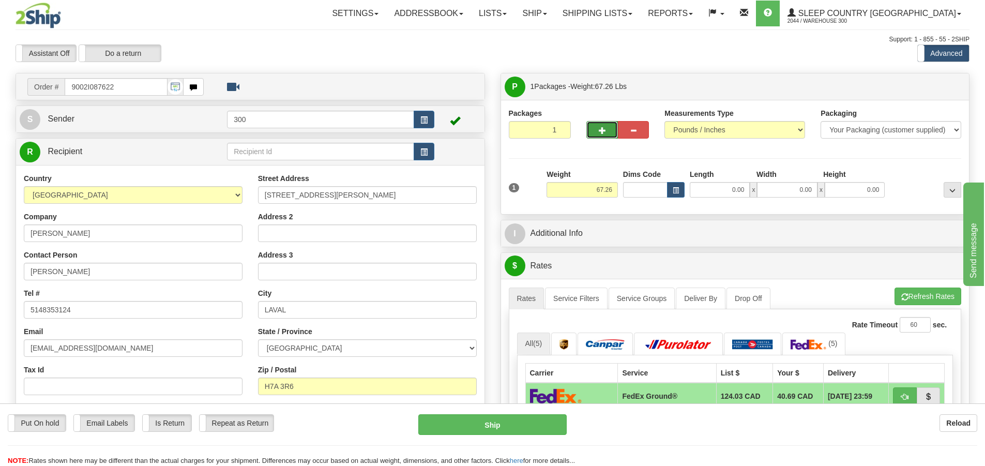
click at [607, 129] on button "button" at bounding box center [601, 130] width 31 height 18
type input "2"
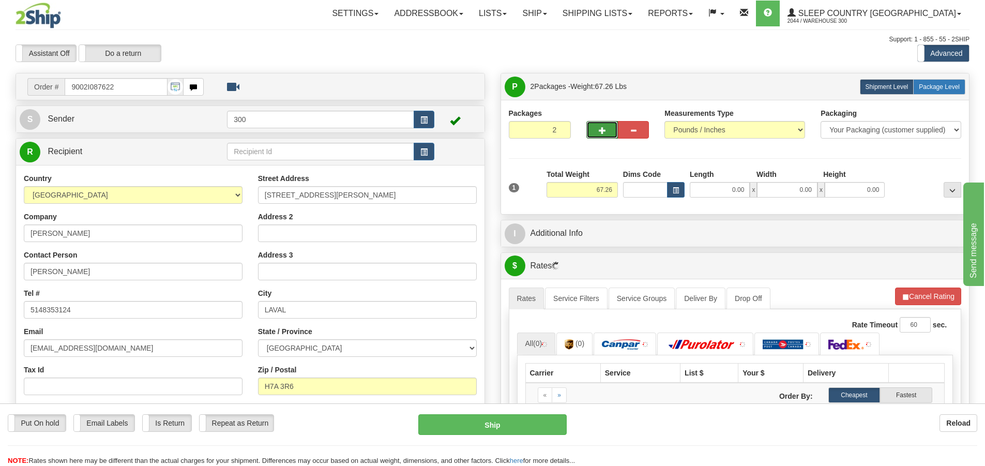
click at [942, 93] on label "Package Level Pack.." at bounding box center [939, 87] width 52 height 16
radio input "true"
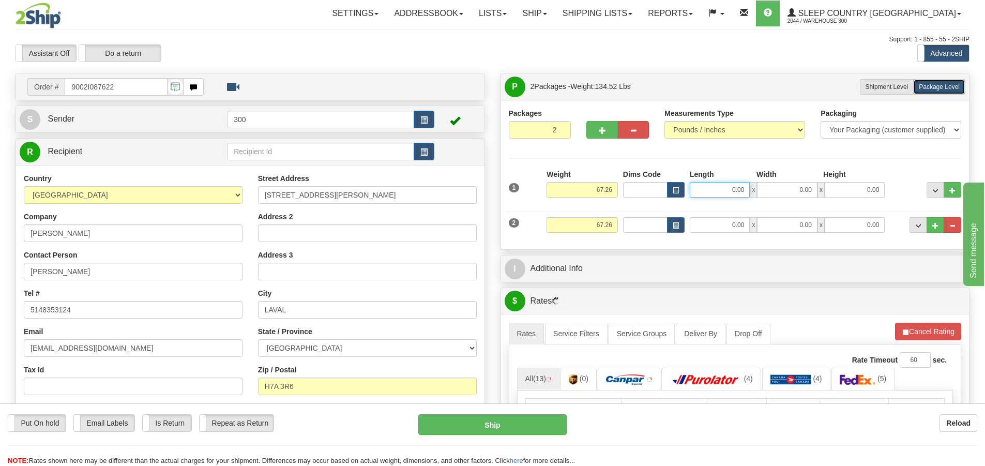
click at [725, 193] on input "0.00" at bounding box center [720, 190] width 60 height 16
type input "16.00"
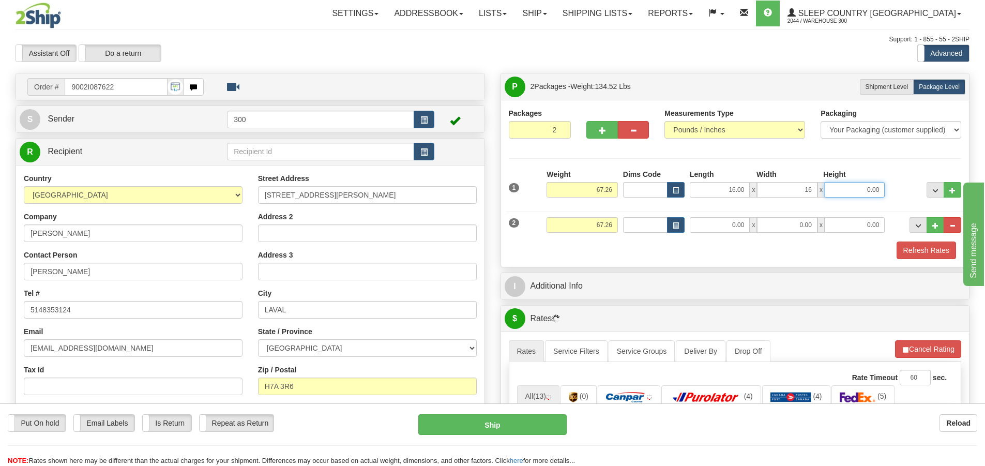
type input "16.00"
type input "40.00"
click at [722, 226] on input "0.00" at bounding box center [720, 225] width 60 height 16
type input "25.00"
type input "1"
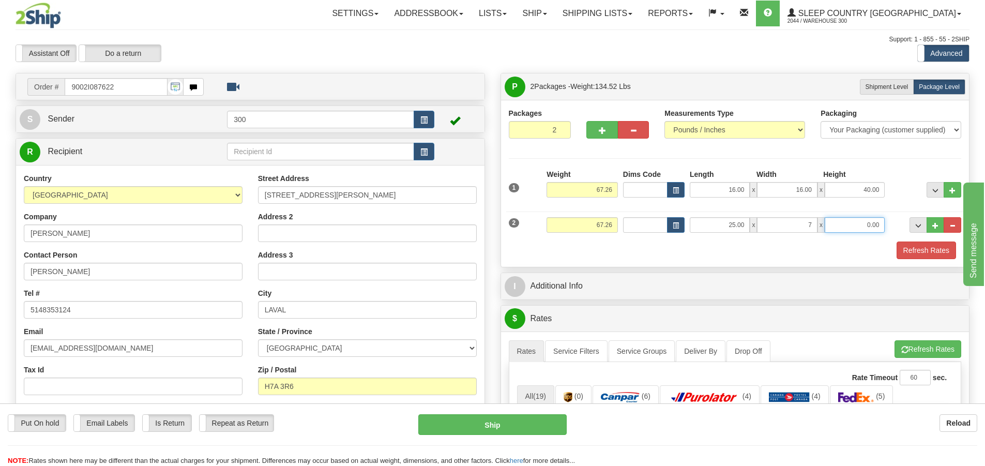
type input "7.00"
type input "16.00"
click at [708, 157] on div "Packages 2 2 Measurements Type" at bounding box center [735, 183] width 453 height 151
drag, startPoint x: 603, startPoint y: 225, endPoint x: 575, endPoint y: 225, distance: 28.4
click at [575, 225] on input "67.26" at bounding box center [582, 225] width 71 height 16
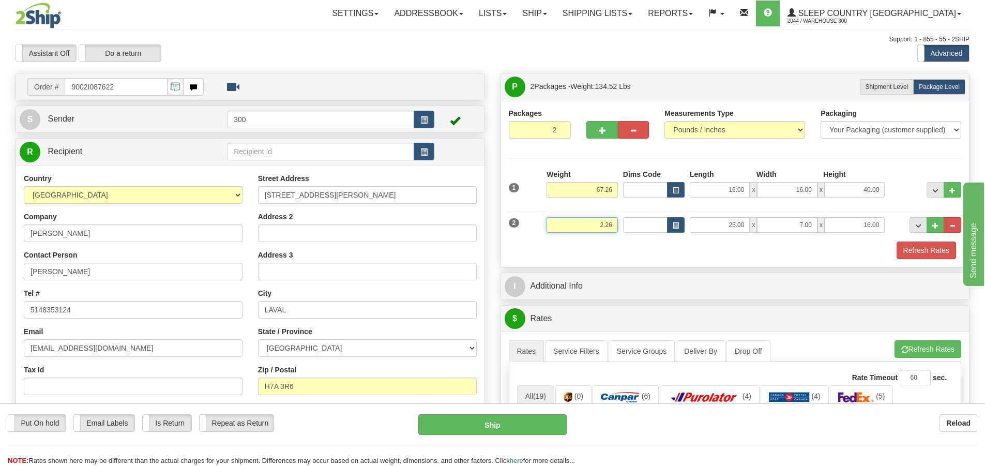
type input "2.26"
click at [587, 166] on div "Packages 2 2 Measurements Type" at bounding box center [735, 183] width 453 height 151
drag, startPoint x: 614, startPoint y: 188, endPoint x: 599, endPoint y: 191, distance: 15.3
click at [599, 191] on input "67.26" at bounding box center [582, 190] width 71 height 16
type input "65.00"
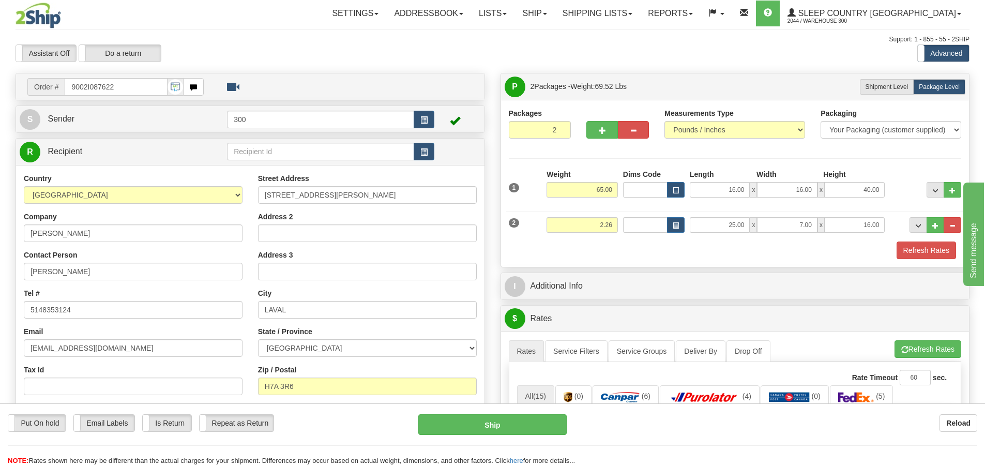
click at [595, 166] on div "Packages 2 2 Measurements Type" at bounding box center [735, 183] width 453 height 151
click at [922, 257] on button "Refresh Rates" at bounding box center [926, 250] width 59 height 18
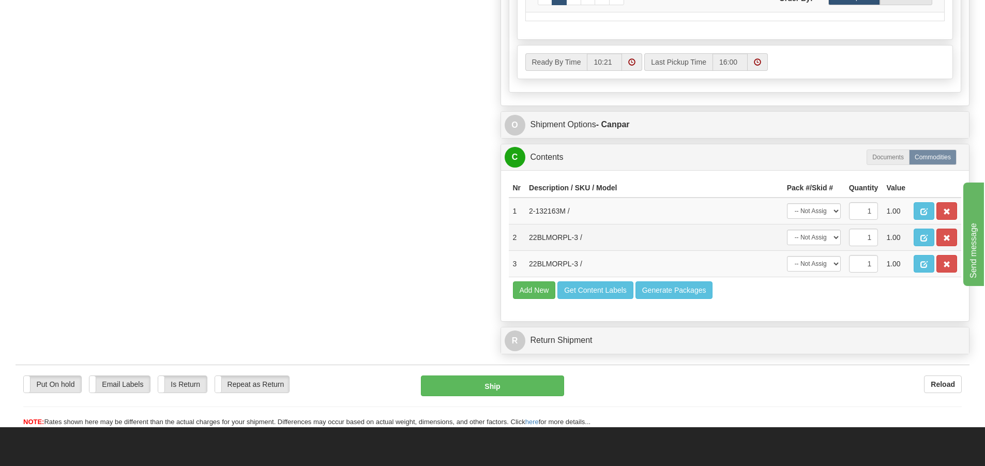
scroll to position [569, 0]
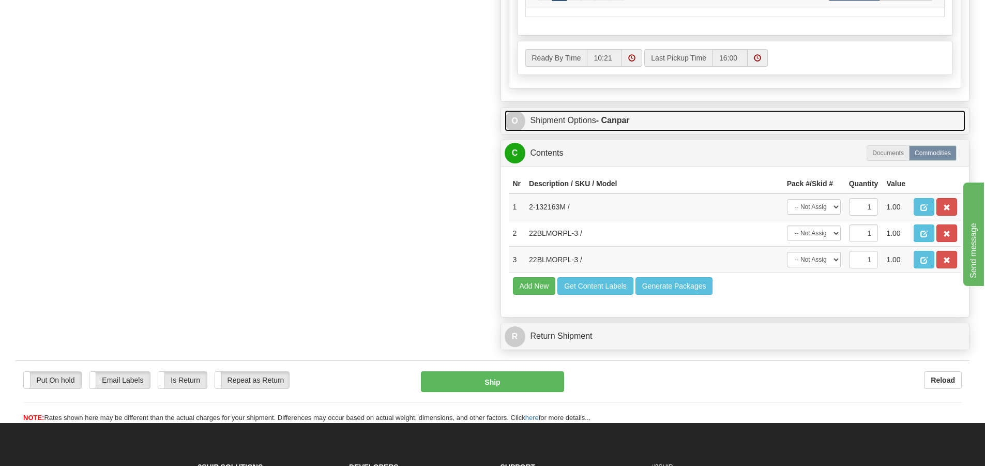
click at [581, 124] on link "O Shipment Options - Canpar" at bounding box center [735, 120] width 461 height 21
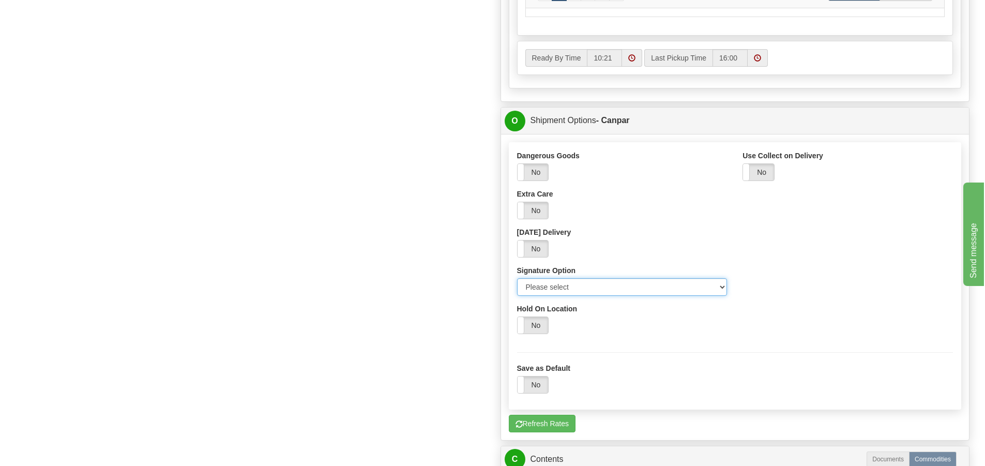
click at [696, 293] on select "Please select No Signature Required Signature Required Adult Signature" at bounding box center [622, 287] width 210 height 18
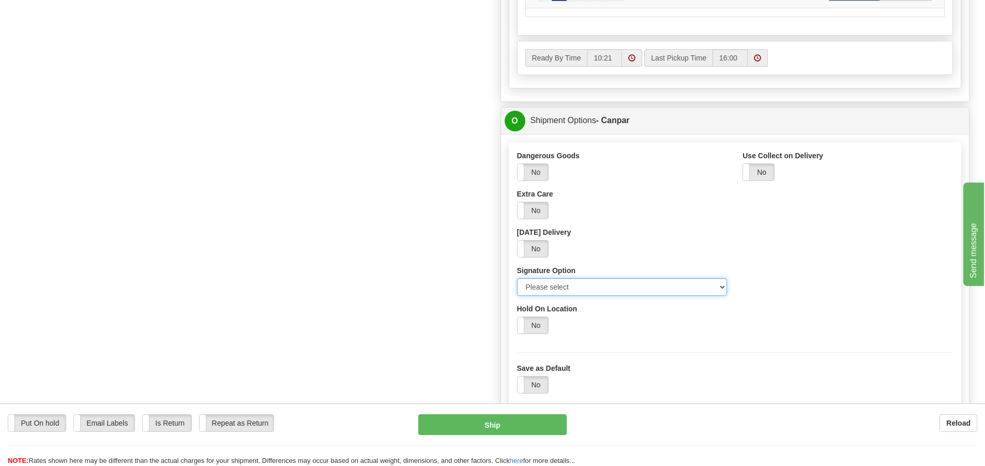
select select "2"
click at [517, 278] on select "Please select No Signature Required Signature Required Adult Signature" at bounding box center [622, 287] width 210 height 18
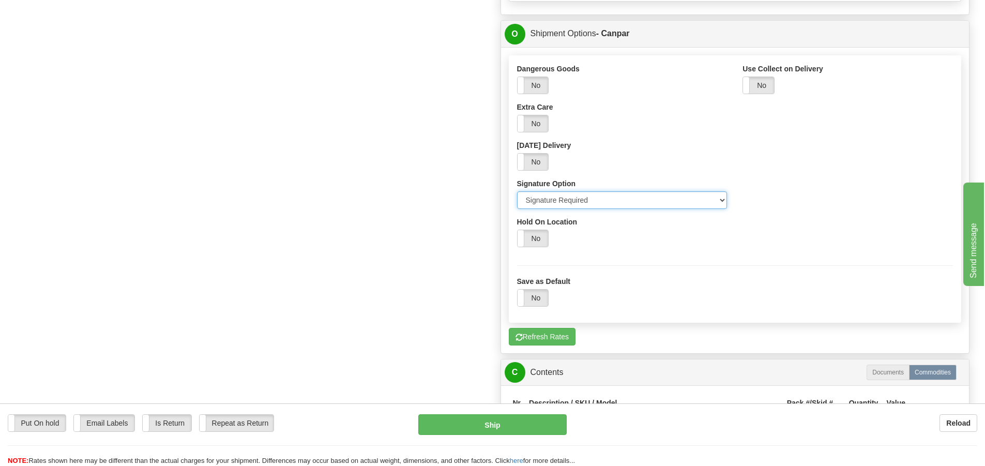
scroll to position [776, 0]
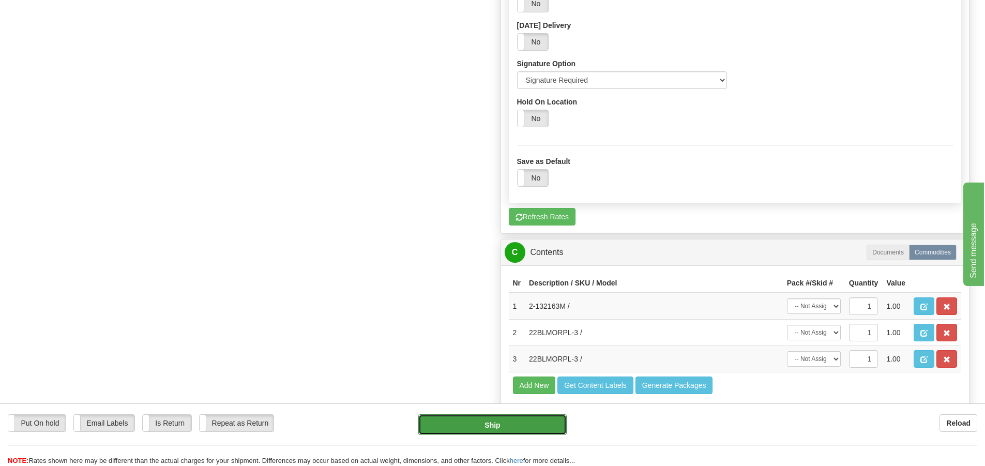
click at [542, 430] on button "Ship" at bounding box center [492, 424] width 148 height 21
type input "1"
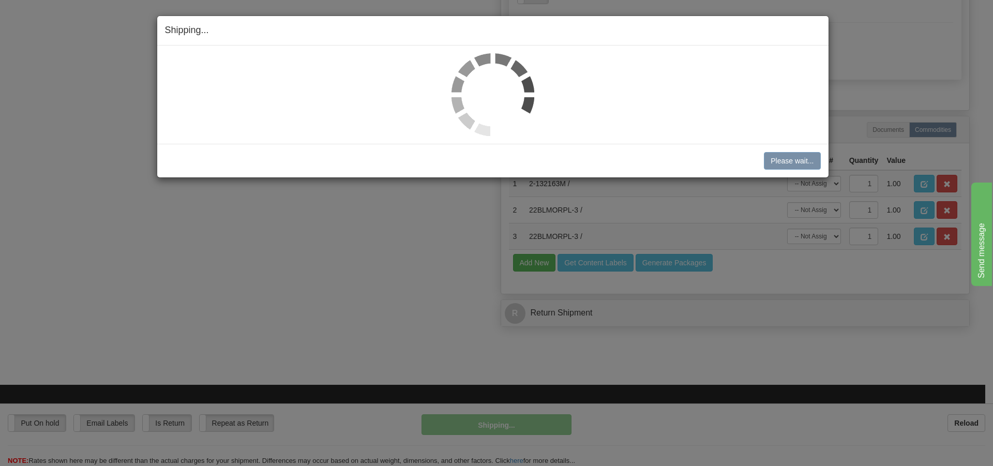
scroll to position [420, 0]
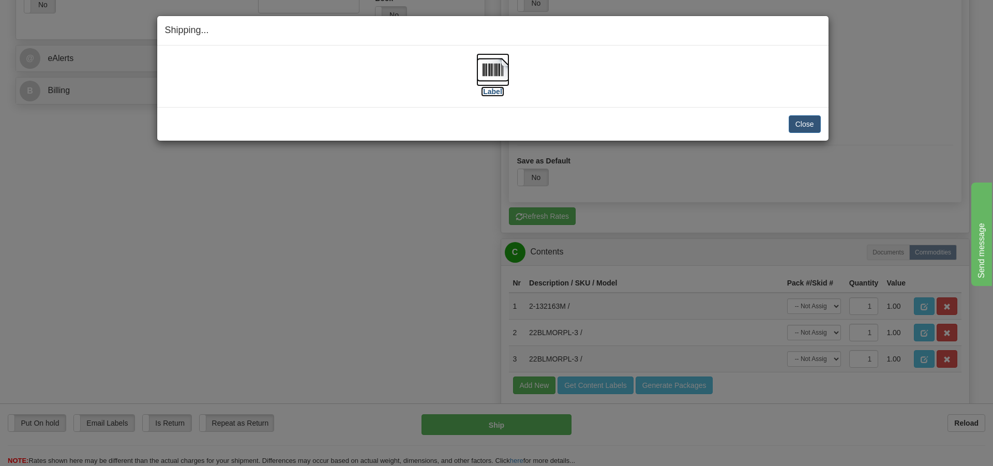
click at [497, 74] on img at bounding box center [492, 69] width 33 height 33
click at [807, 131] on button "Close" at bounding box center [805, 124] width 32 height 18
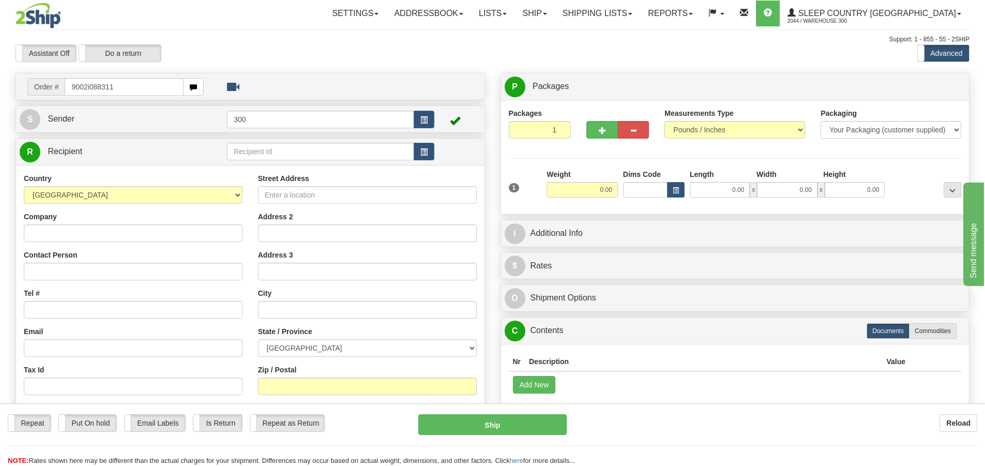
type input "9002i088311"
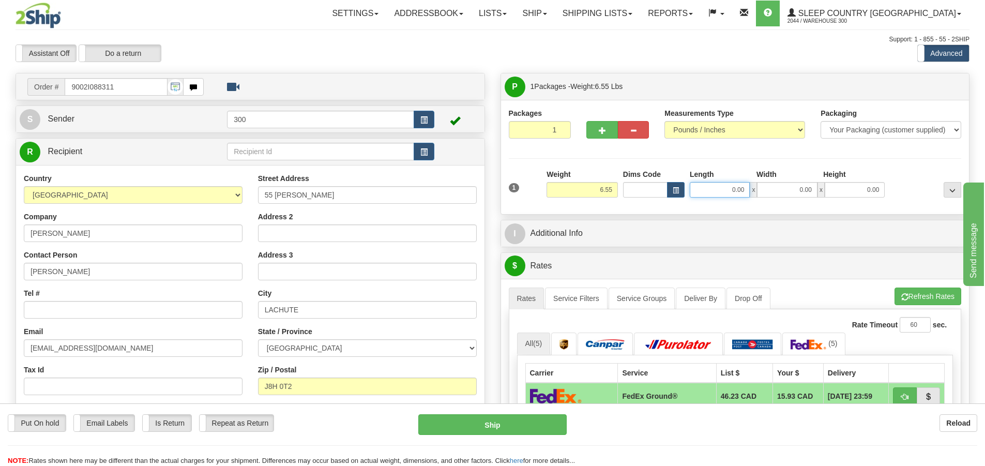
click at [728, 187] on input "0.00" at bounding box center [720, 190] width 60 height 16
type input "12.00"
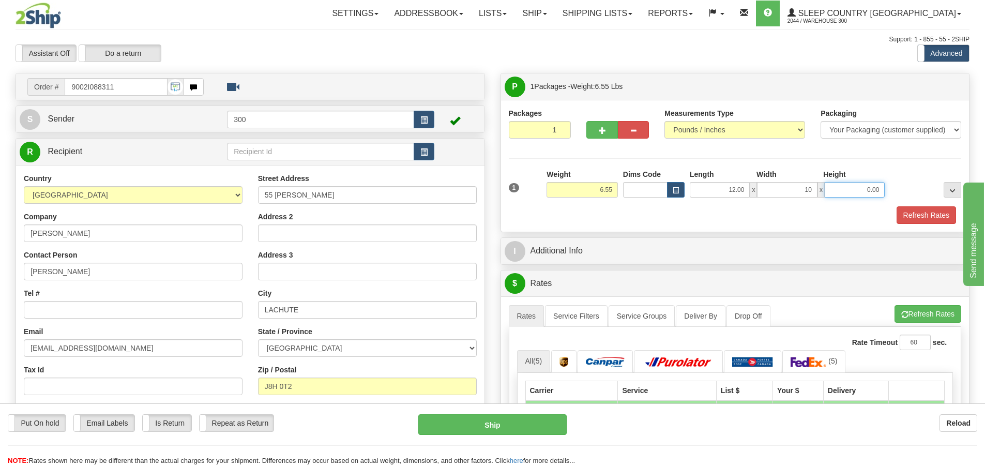
type input "10.00"
type input "3.00"
click at [738, 166] on div "Packages 1 1 Measurements Type" at bounding box center [735, 166] width 453 height 116
click at [908, 215] on button "Refresh Rates" at bounding box center [926, 215] width 59 height 18
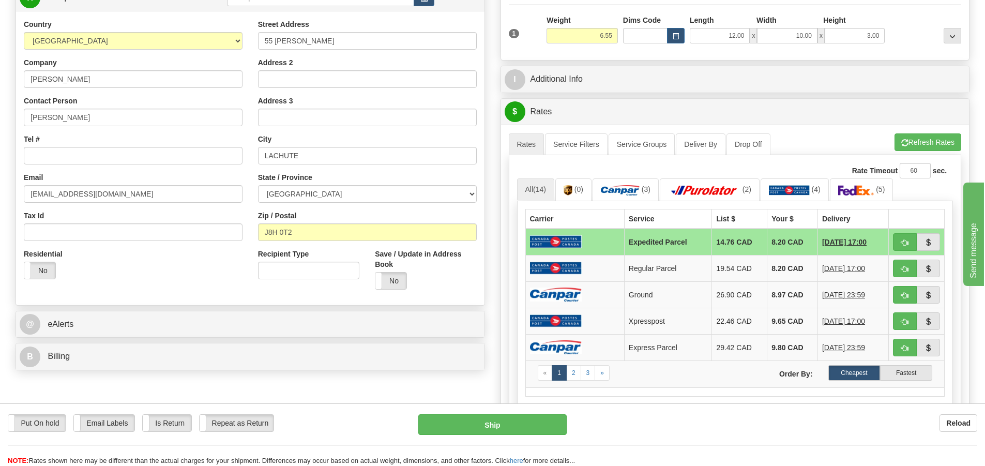
scroll to position [155, 0]
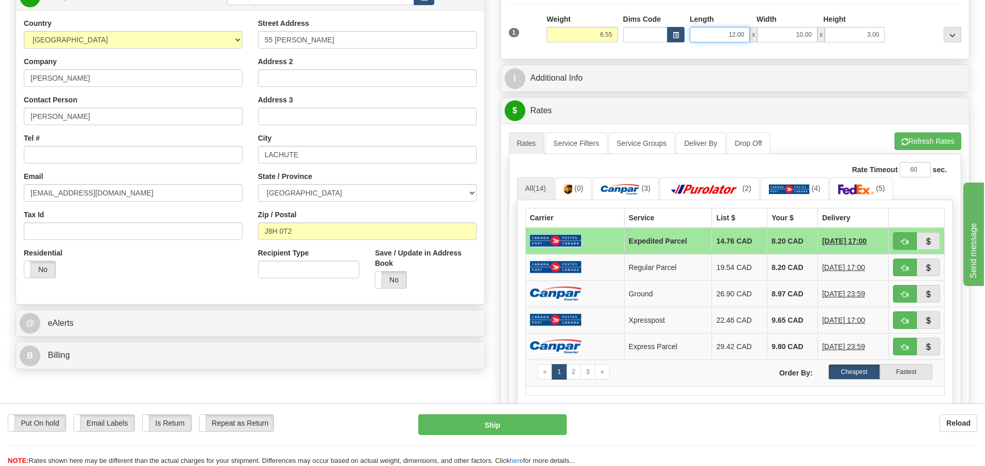
click at [735, 37] on input "12.00" at bounding box center [720, 35] width 60 height 16
type input "10.00"
click at [789, 59] on div "P Packages 1 Packages - Weight: 6.55 Lbs Shipment Level Shipm. Package Level Pa…" at bounding box center [735, 299] width 485 height 763
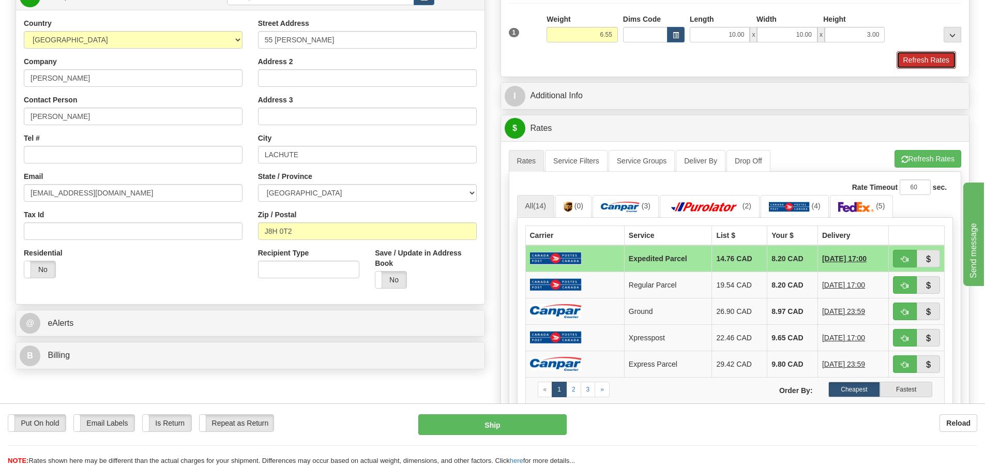
click at [898, 55] on button "Refresh Rates" at bounding box center [926, 60] width 59 height 18
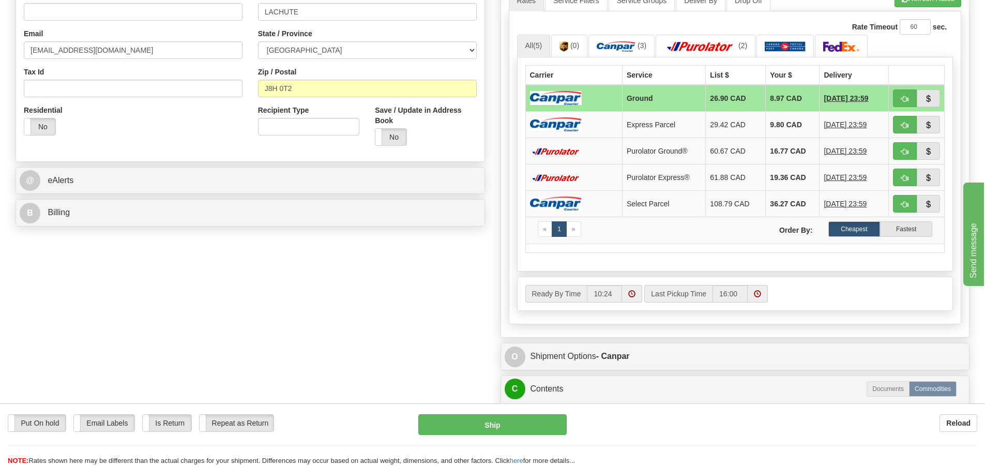
scroll to position [465, 0]
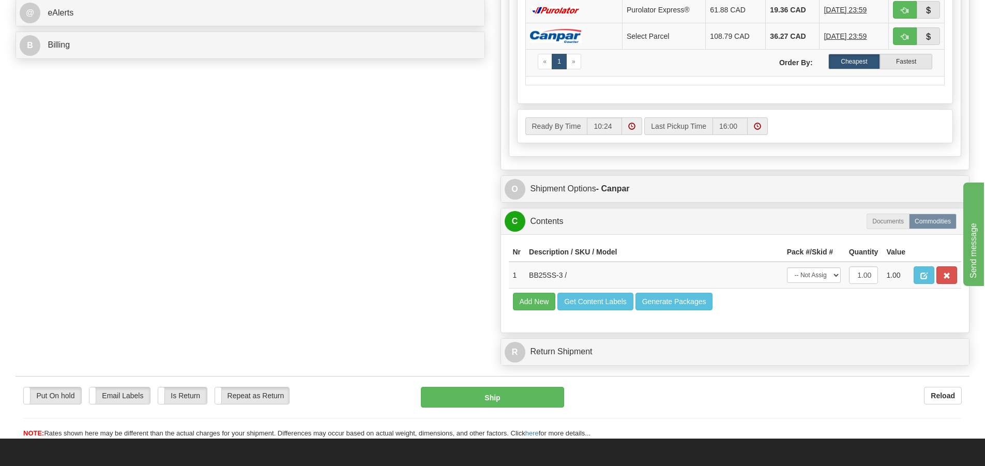
click at [495, 408] on div "Put On hold Put On hold Email Labels Email Labels Edit Is Return Is Return Repe…" at bounding box center [493, 413] width 954 height 52
click at [497, 402] on button "Ship" at bounding box center [492, 397] width 143 height 21
type input "1"
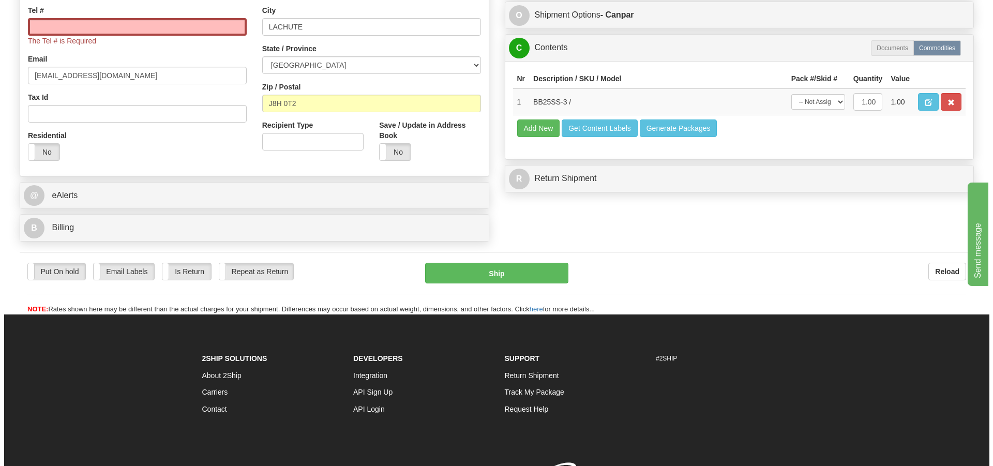
scroll to position [191, 0]
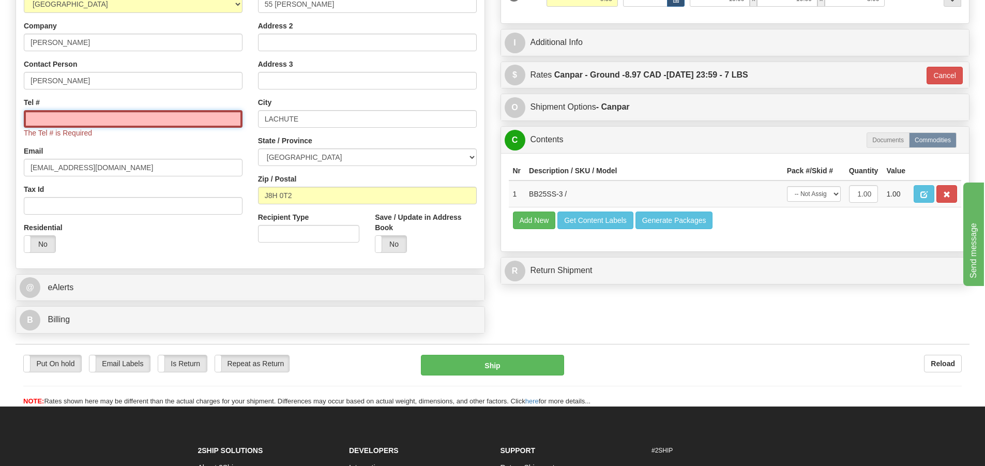
click at [155, 116] on input "Tel #" at bounding box center [133, 119] width 219 height 18
type input "5146956376"
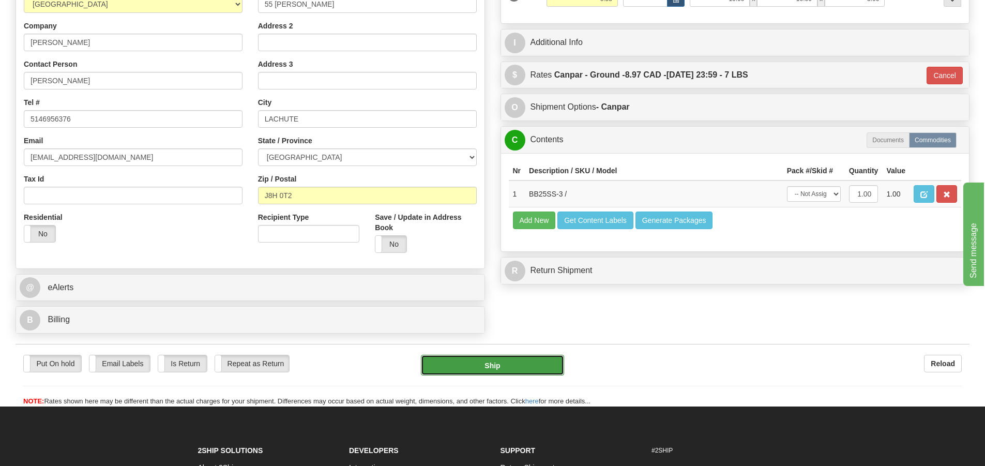
click at [502, 364] on button "Ship" at bounding box center [492, 365] width 143 height 21
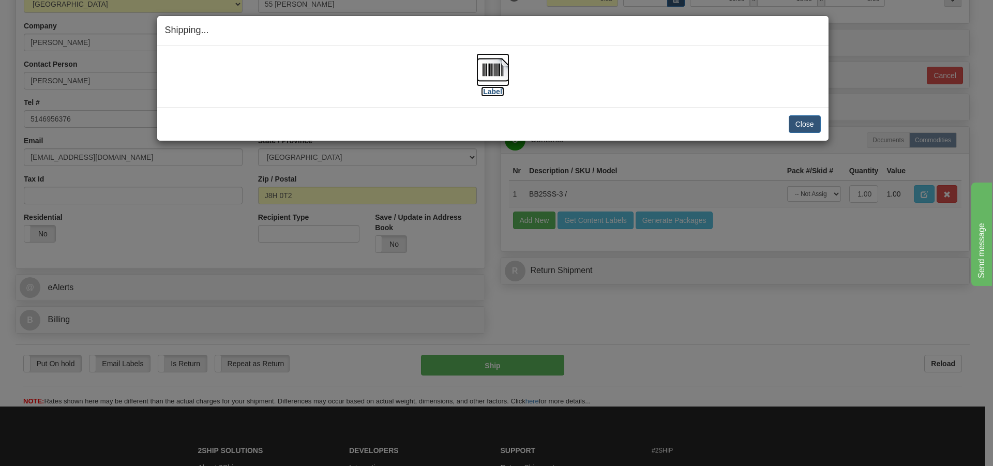
click at [507, 74] on img at bounding box center [492, 69] width 33 height 33
click at [794, 121] on button "Close" at bounding box center [805, 124] width 32 height 18
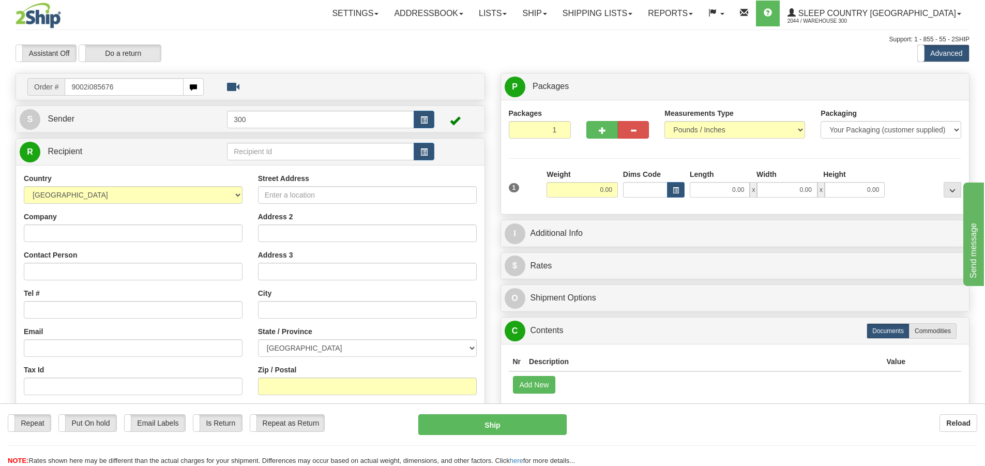
type input "9002i085676"
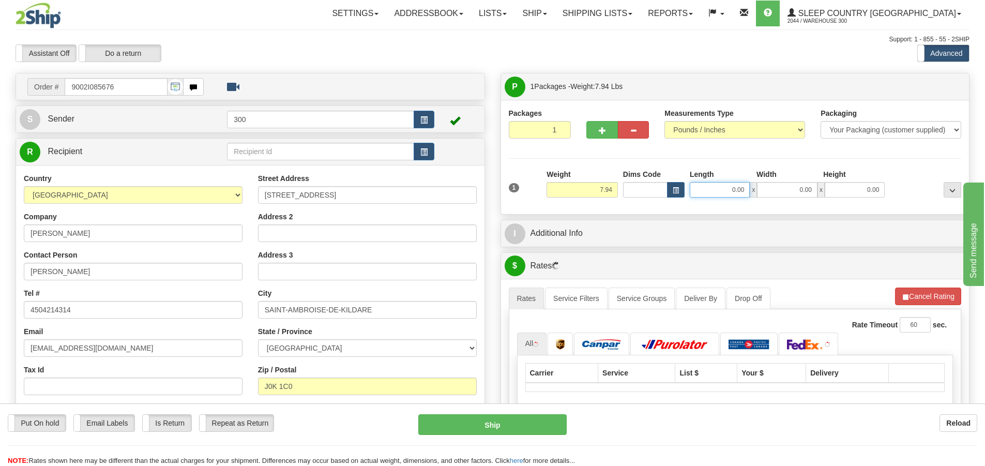
click at [717, 192] on input "0.00" at bounding box center [720, 190] width 60 height 16
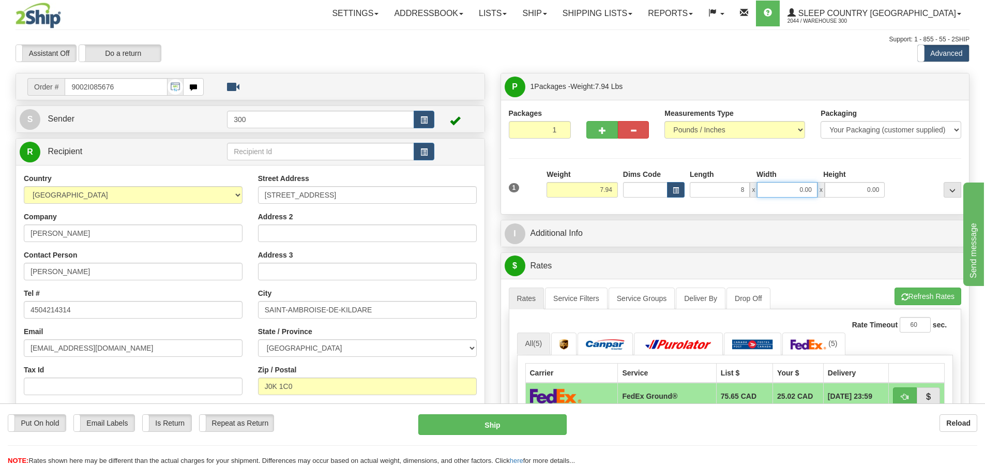
type input "8.00"
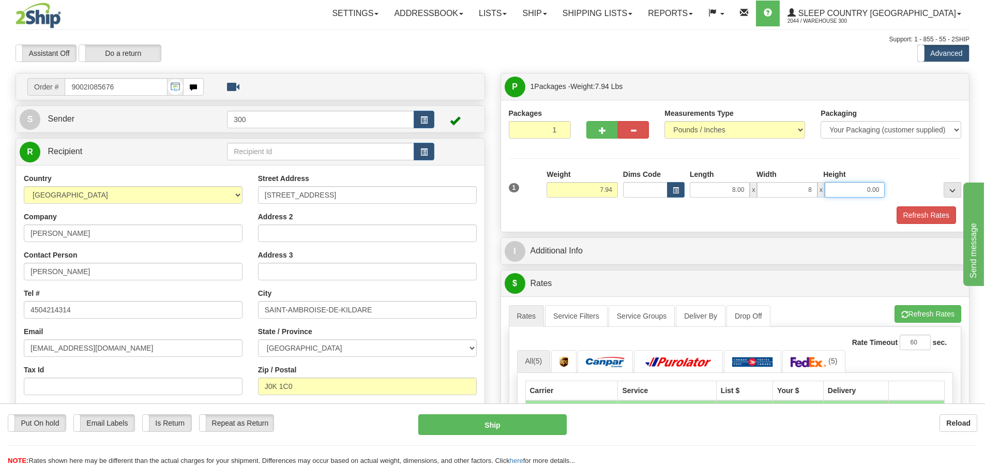
type input "8.00"
type input "16.00"
click at [735, 168] on div "Packages 1 1 Measurements Type" at bounding box center [735, 166] width 453 height 116
click at [906, 224] on div "Packages 1 1 Measurements Type" at bounding box center [735, 166] width 468 height 132
click at [907, 218] on button "Refresh Rates" at bounding box center [926, 215] width 59 height 18
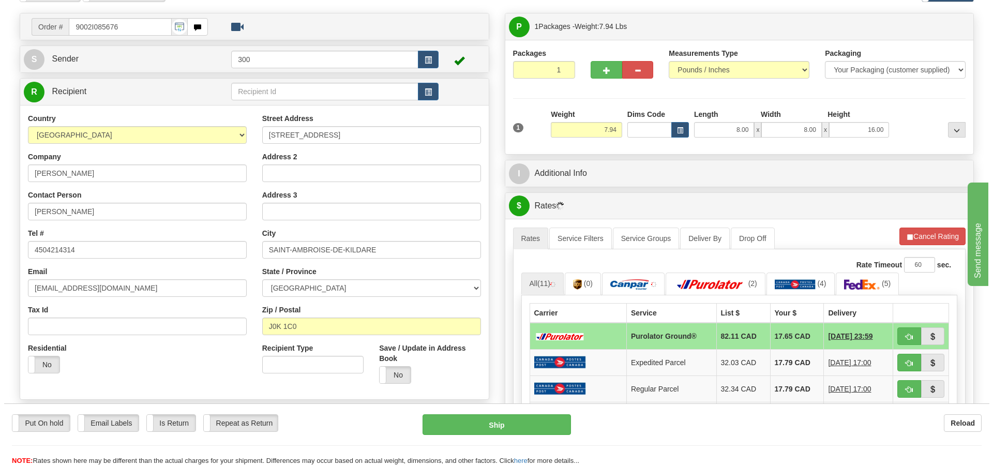
scroll to position [155, 0]
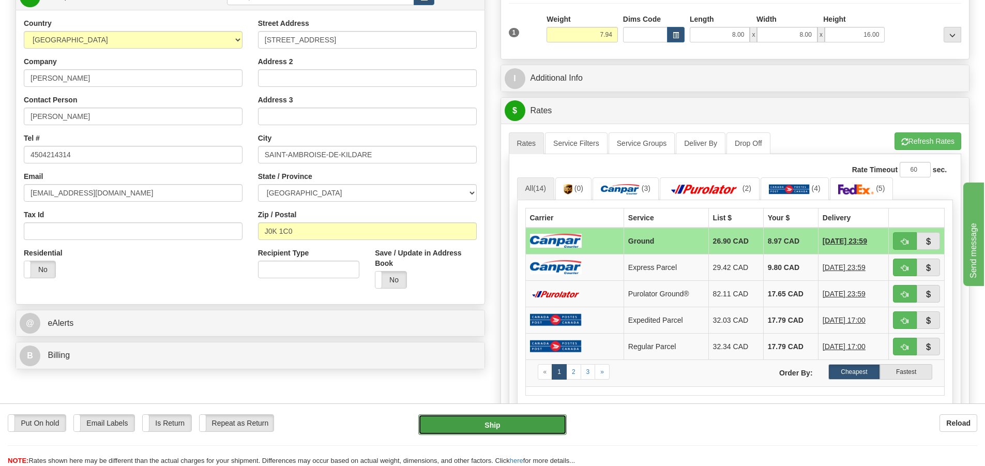
click at [498, 426] on button "Ship" at bounding box center [492, 424] width 148 height 21
type input "1"
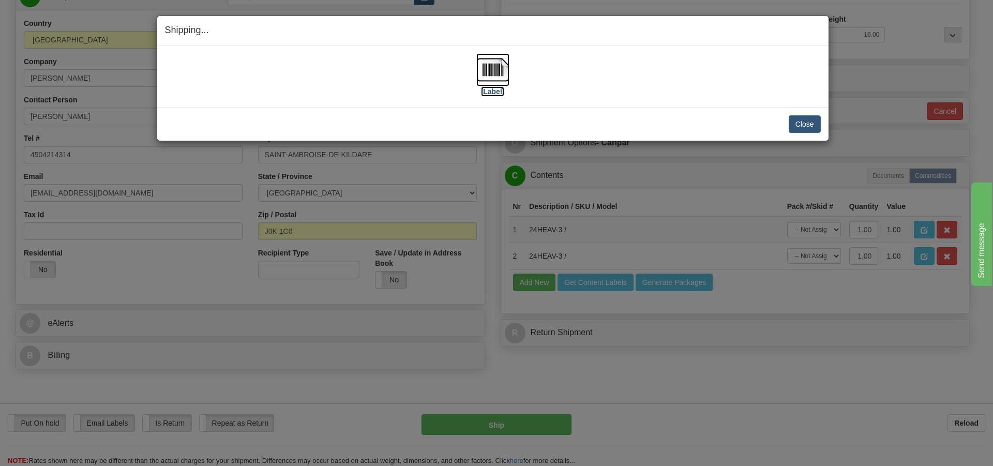
click at [486, 63] on img at bounding box center [492, 69] width 33 height 33
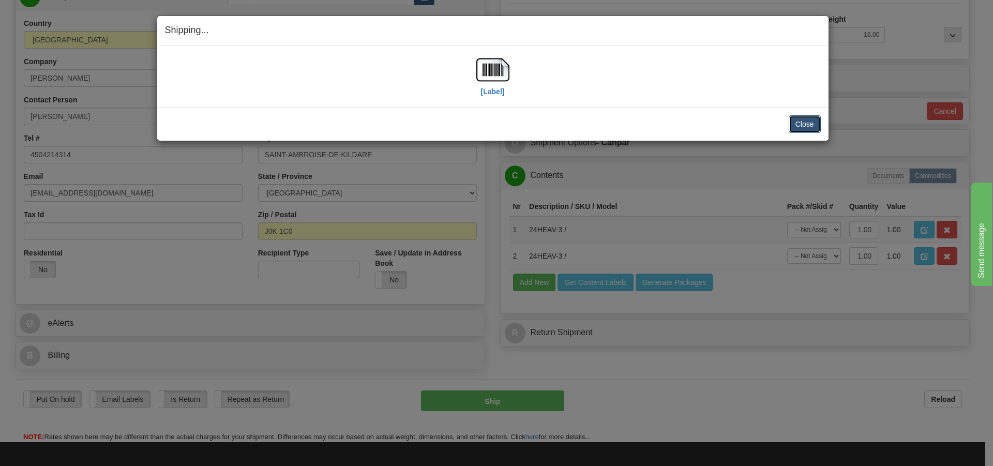
click at [808, 120] on button "Close" at bounding box center [805, 124] width 32 height 18
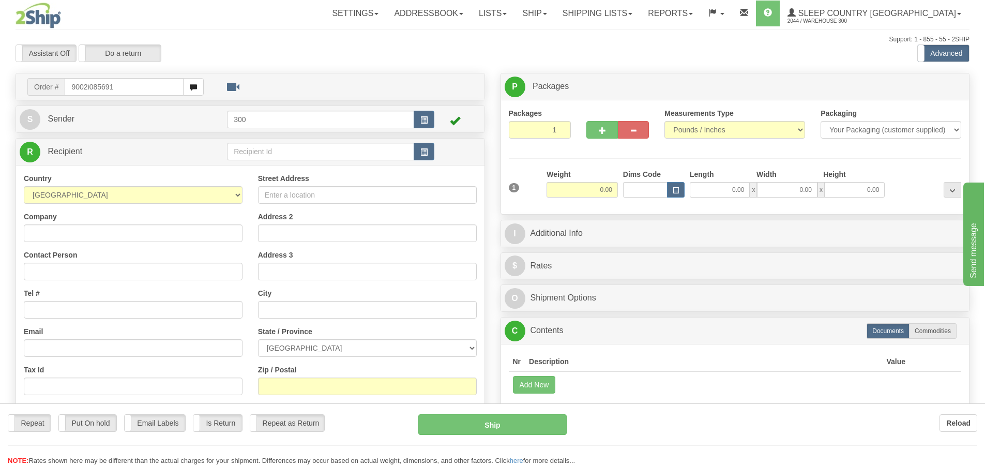
type input "9002i085691"
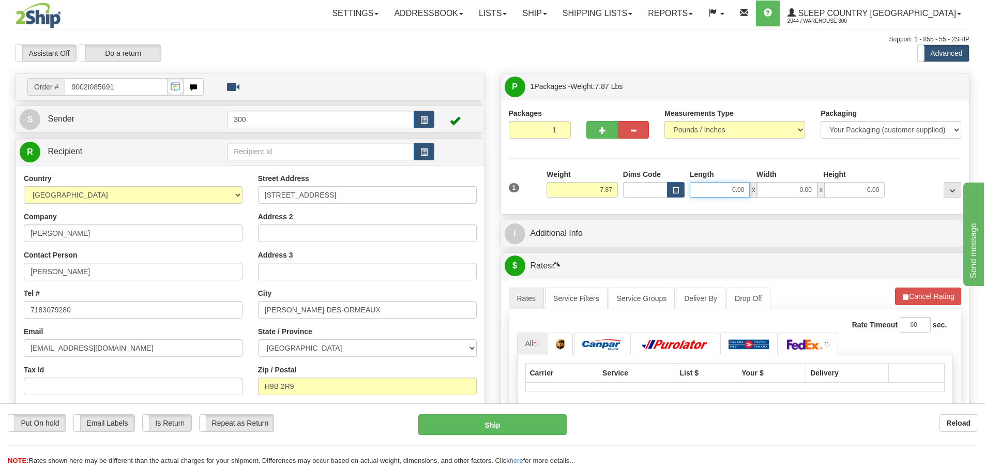
click at [734, 192] on input "0.00" at bounding box center [720, 190] width 60 height 16
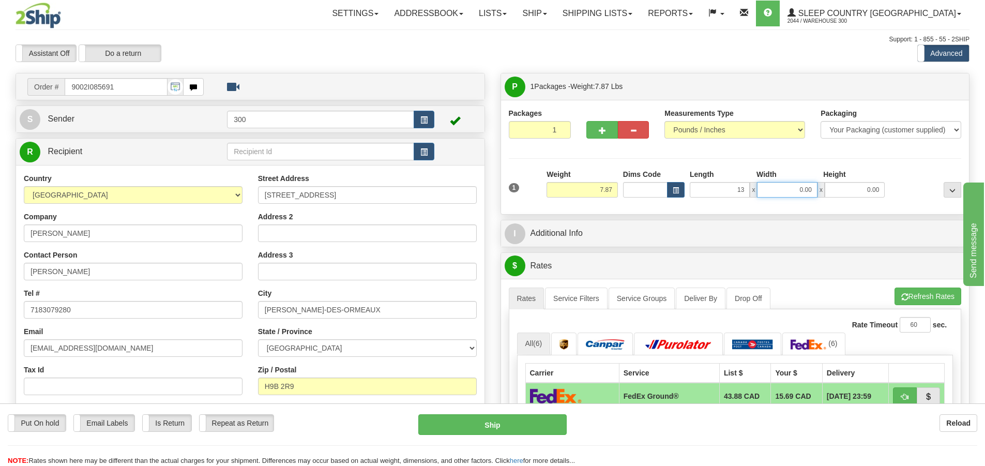
type input "13.00"
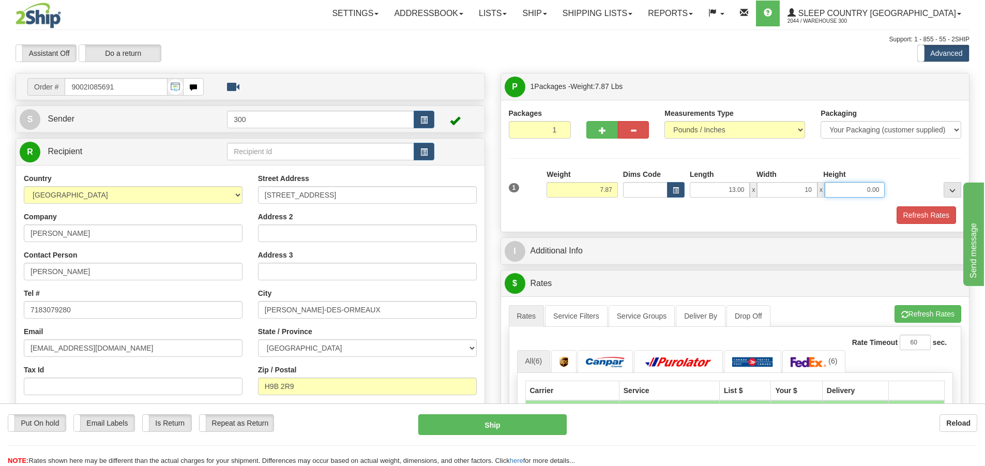
type input "10.00"
type input "4.00"
click at [775, 167] on div "Packages 1 1 Measurements Type" at bounding box center [735, 166] width 453 height 116
click at [904, 212] on button "Refresh Rates" at bounding box center [926, 215] width 59 height 18
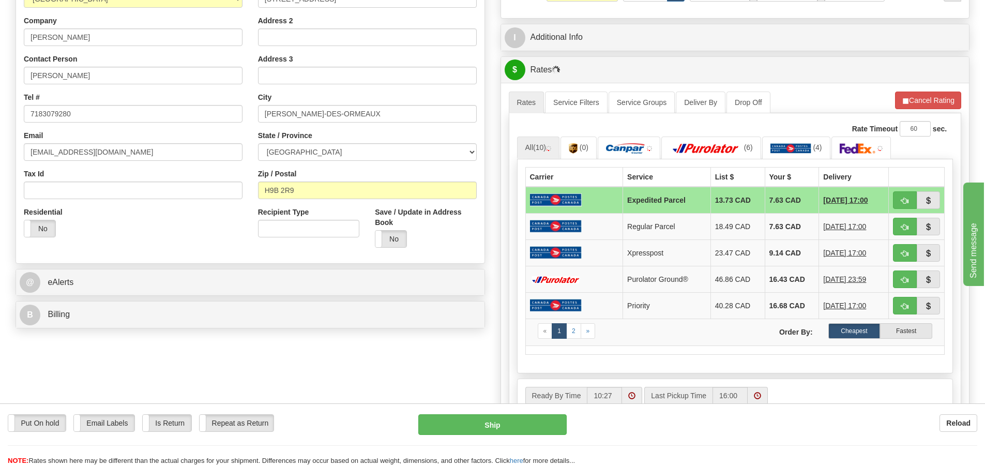
scroll to position [207, 0]
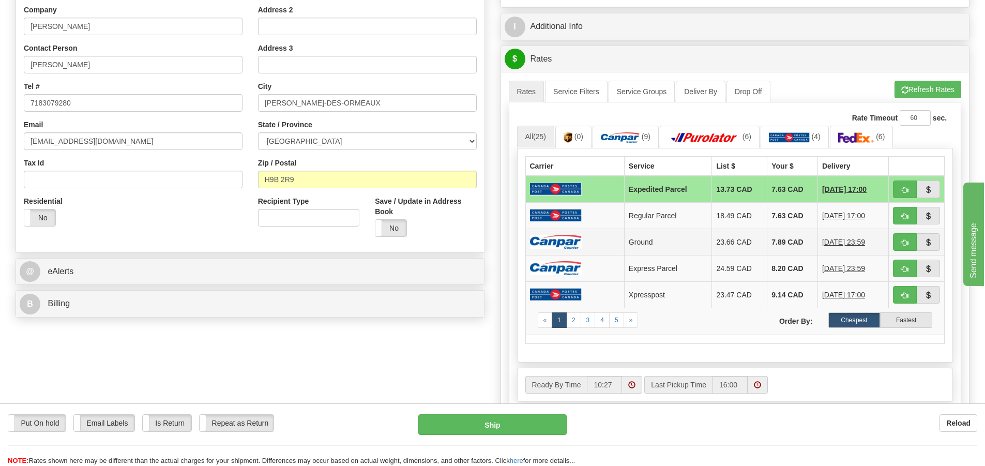
click at [559, 239] on img at bounding box center [556, 242] width 52 height 14
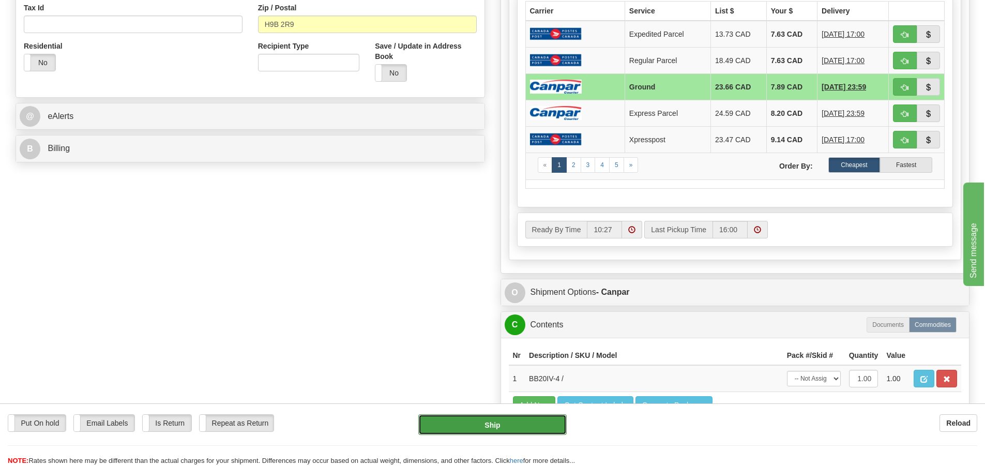
click at [480, 420] on button "Ship" at bounding box center [492, 424] width 148 height 21
type input "1"
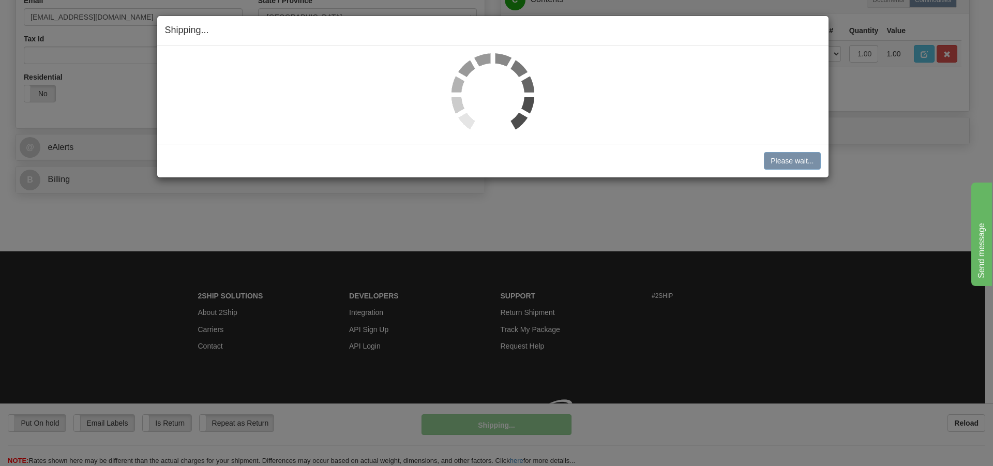
scroll to position [346, 0]
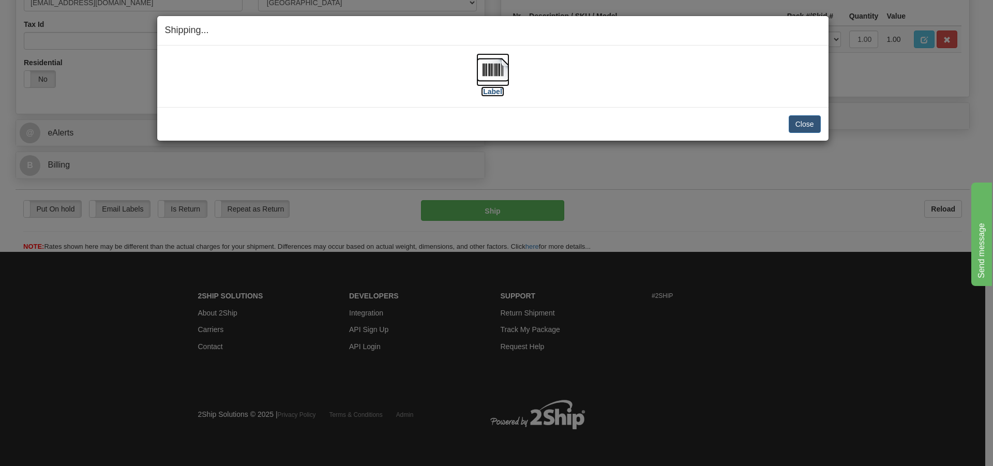
click at [487, 74] on img at bounding box center [492, 69] width 33 height 33
click at [805, 125] on button "Close" at bounding box center [805, 124] width 32 height 18
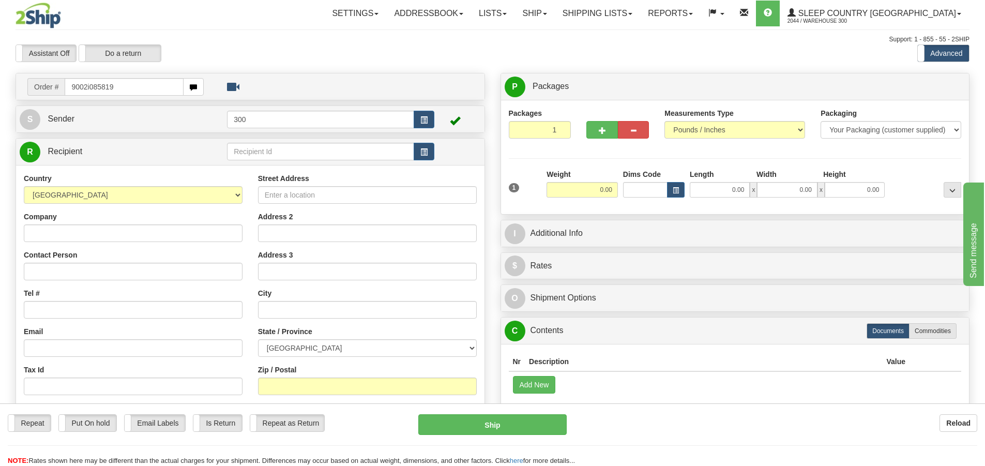
type input "9002i085819"
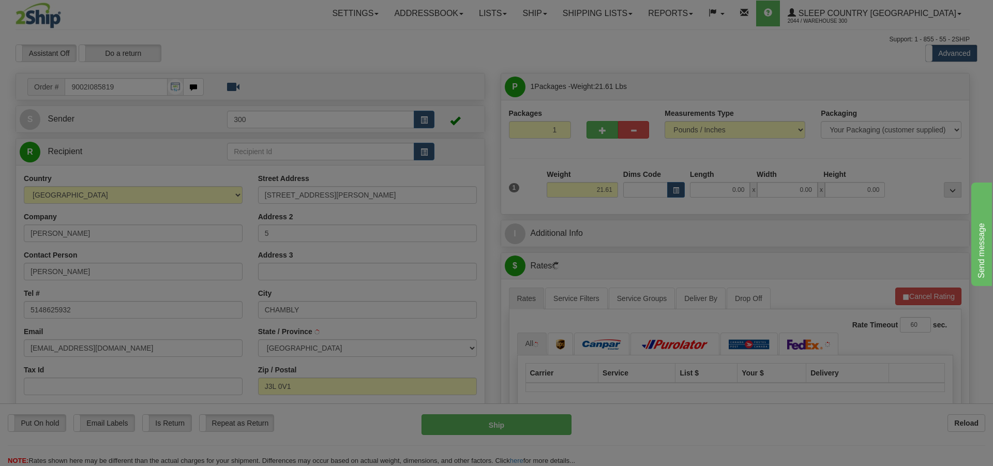
type input "[PERSON_NAME]"
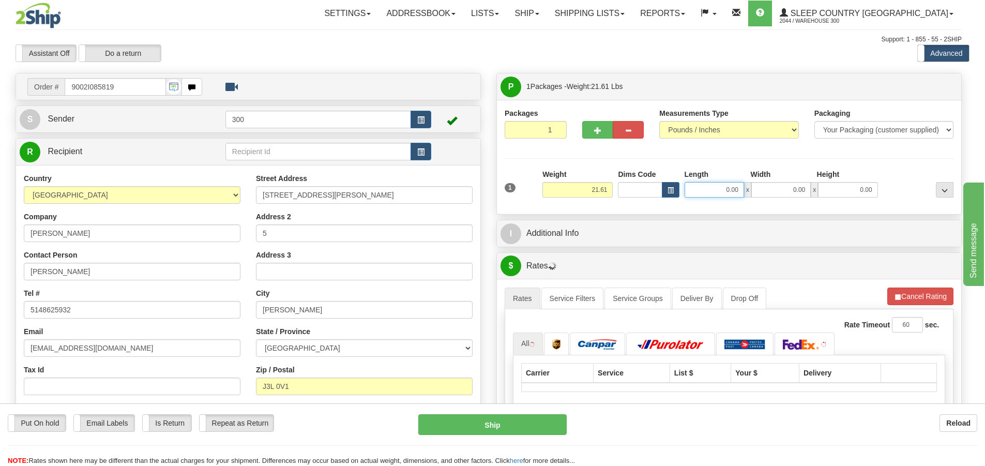
click at [729, 190] on input "0.00" at bounding box center [714, 190] width 59 height 16
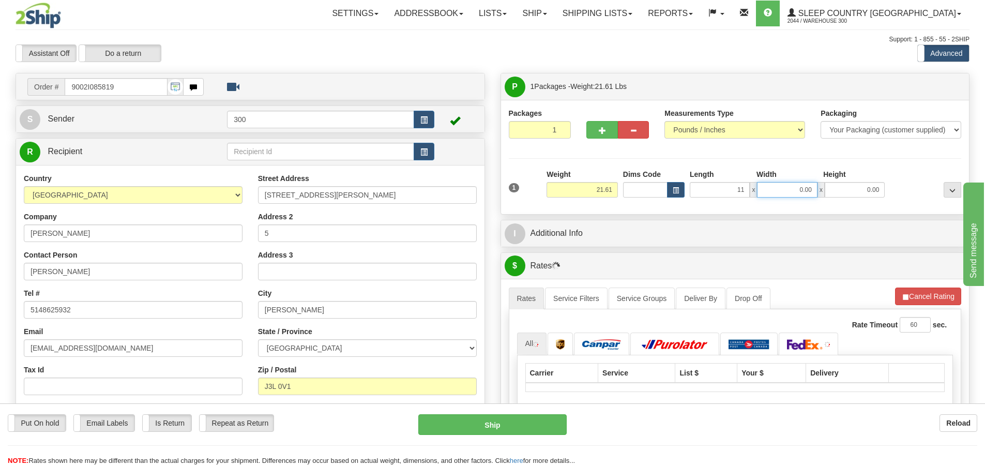
type input "11.00"
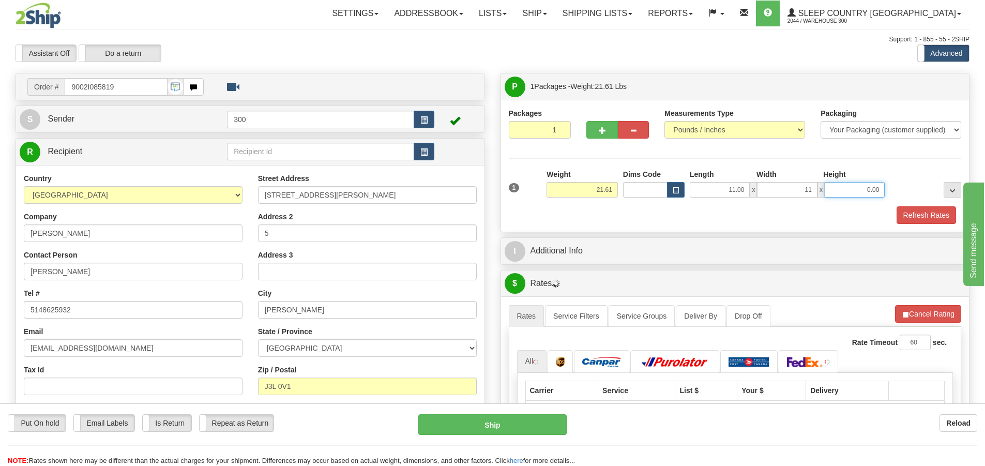
type input "11.00"
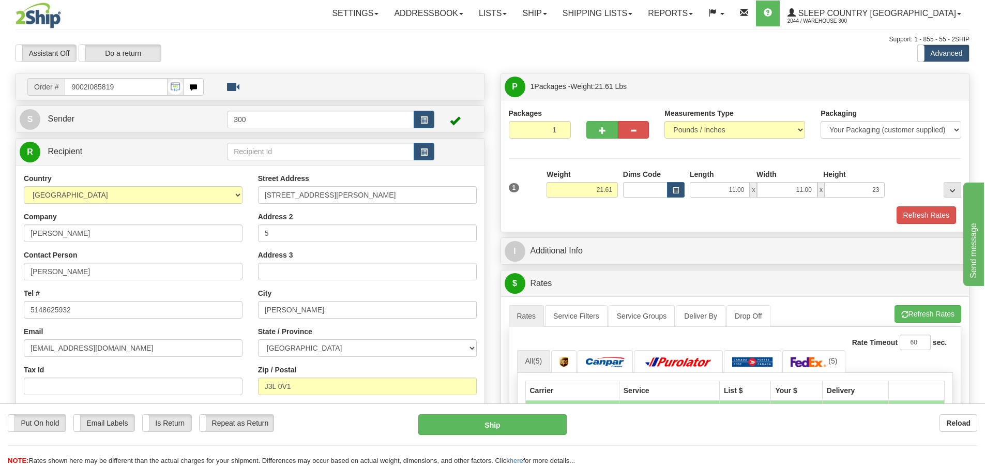
type input "23.00"
click at [736, 164] on div "Packages 1 1 Measurements Type" at bounding box center [735, 166] width 453 height 116
click at [932, 209] on button "Refresh Rates" at bounding box center [926, 215] width 59 height 18
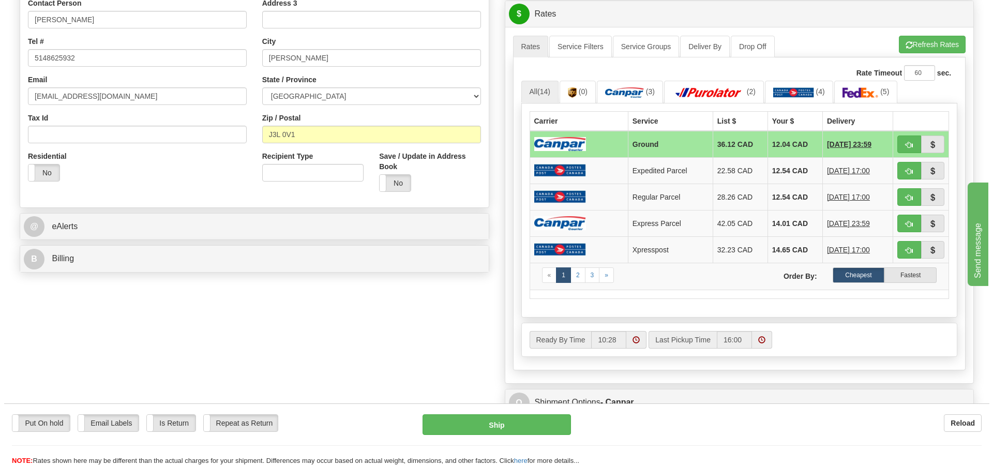
scroll to position [259, 0]
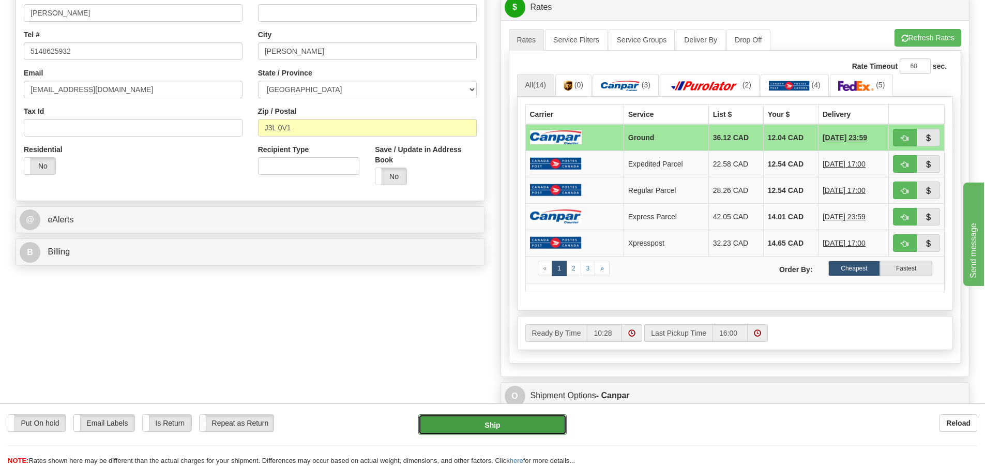
click at [510, 425] on button "Ship" at bounding box center [492, 424] width 148 height 21
type input "1"
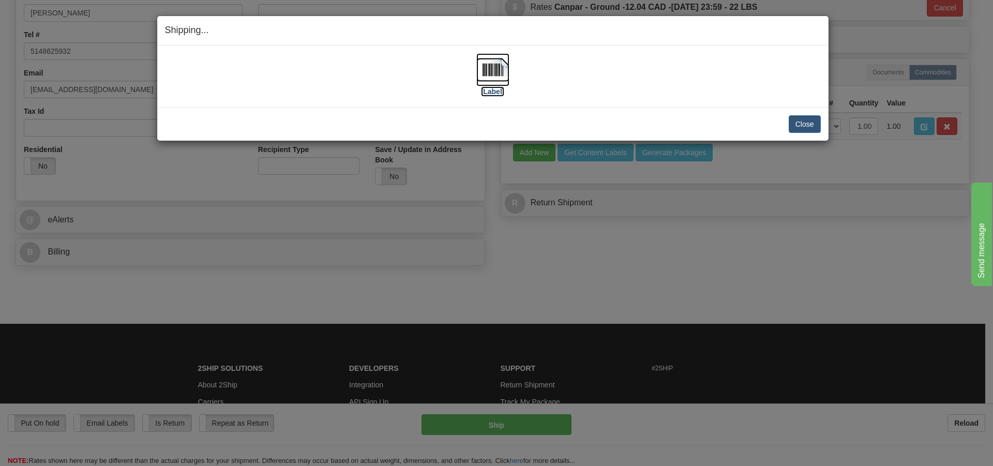
click at [493, 75] on img at bounding box center [492, 69] width 33 height 33
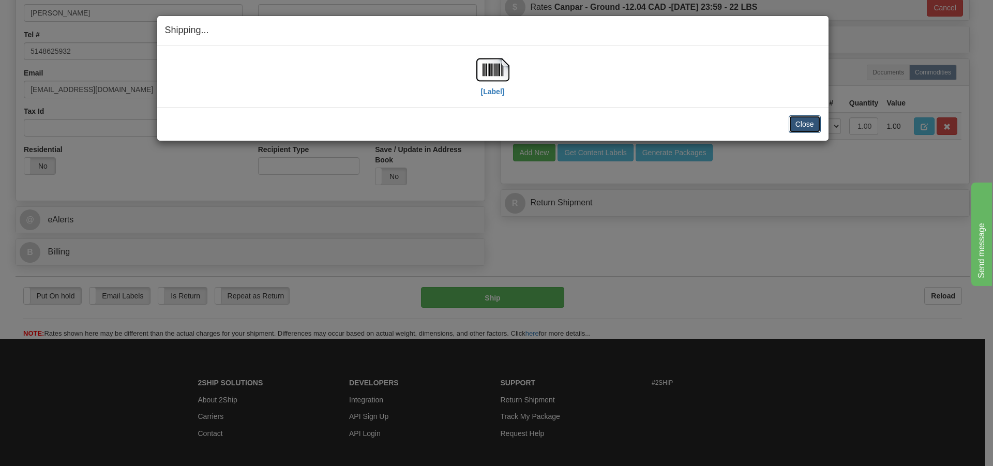
click at [806, 124] on button "Close" at bounding box center [805, 124] width 32 height 18
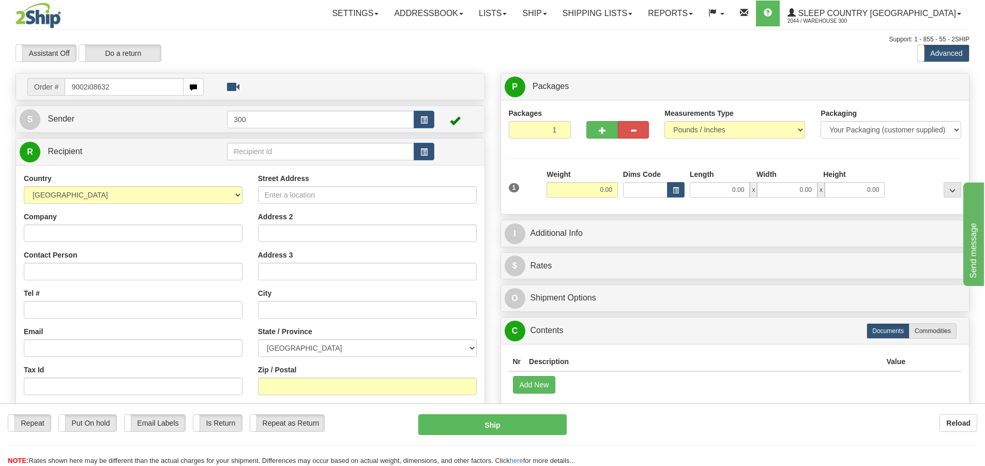
type input "9002i086324"
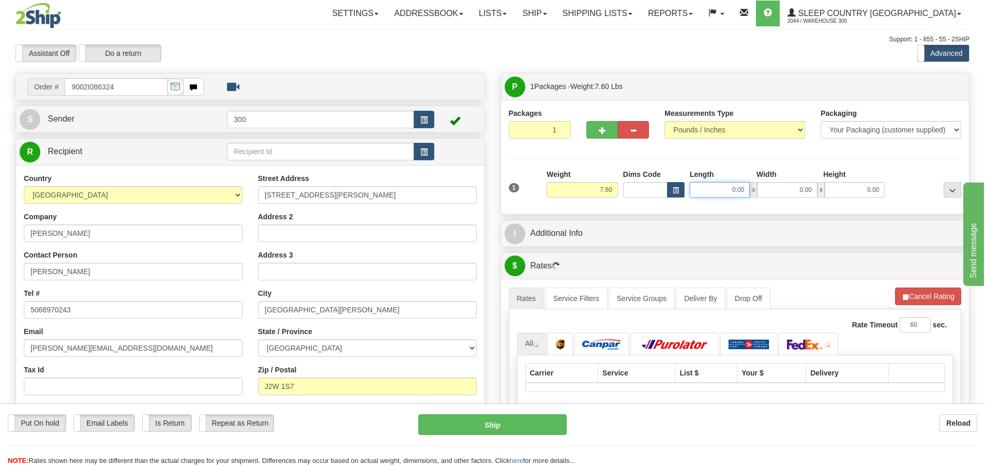
click at [723, 190] on input "0.00" at bounding box center [720, 190] width 60 height 16
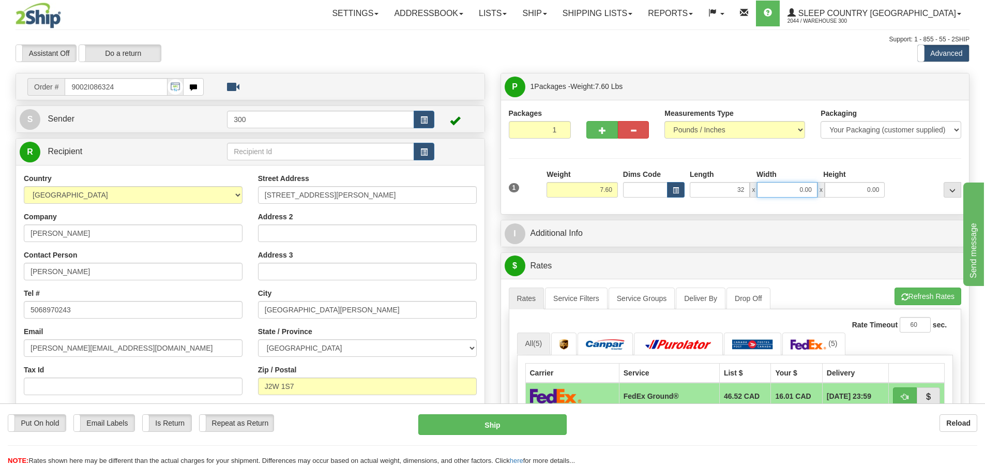
type input "32.00"
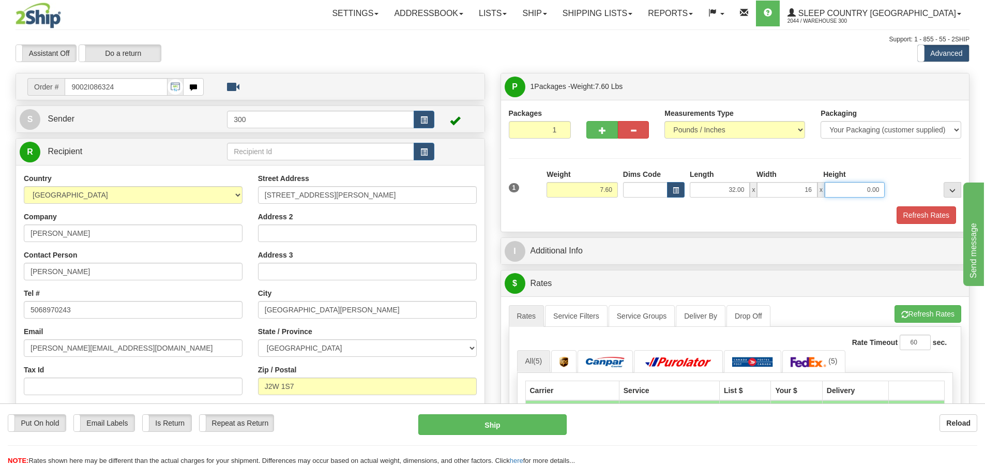
type input "16.00"
type input "6.00"
click at [719, 169] on div "Length" at bounding box center [720, 175] width 67 height 13
click at [920, 212] on button "Refresh Rates" at bounding box center [926, 215] width 59 height 18
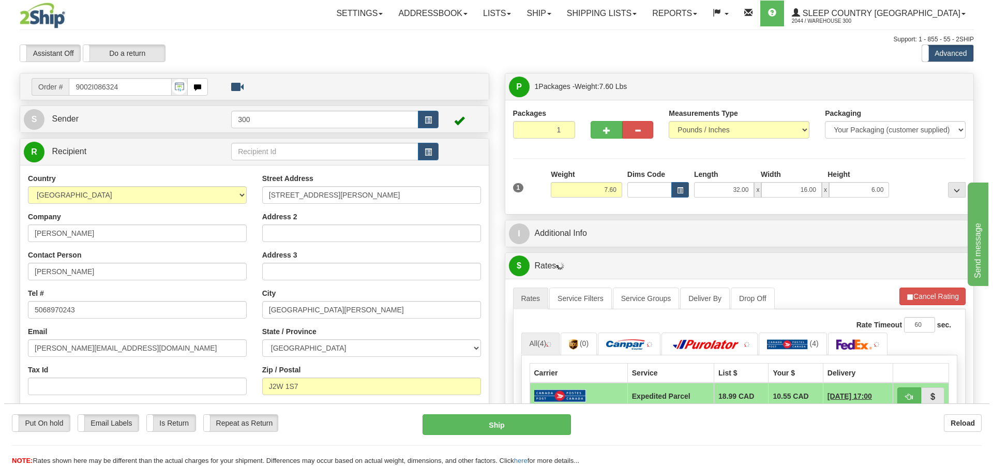
scroll to position [155, 0]
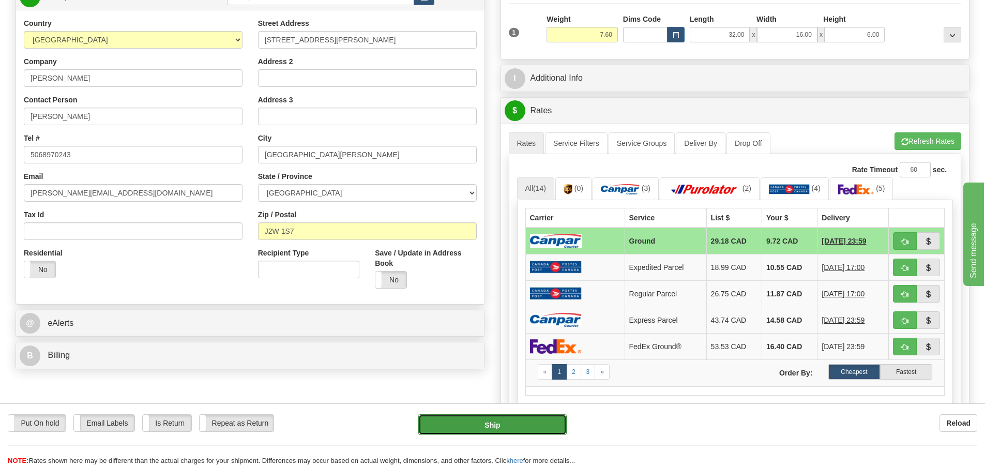
click at [500, 424] on button "Ship" at bounding box center [492, 424] width 148 height 21
type input "1"
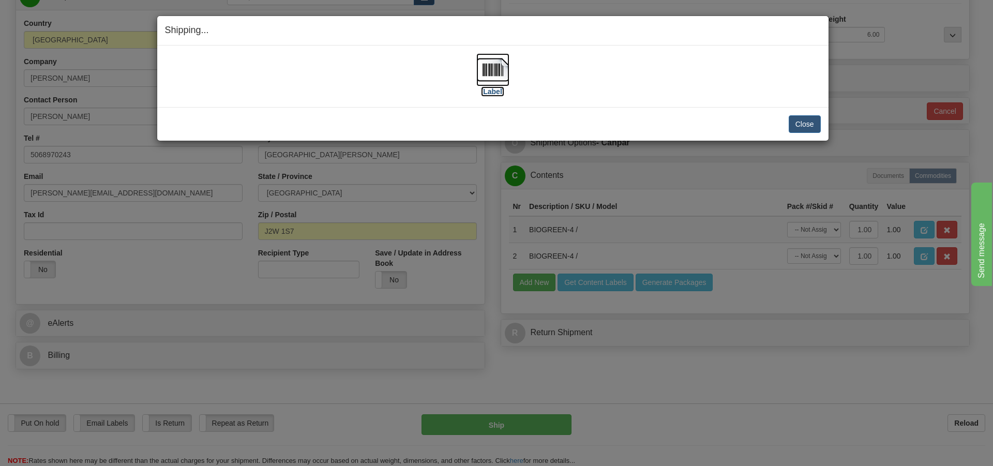
click at [503, 79] on img at bounding box center [492, 69] width 33 height 33
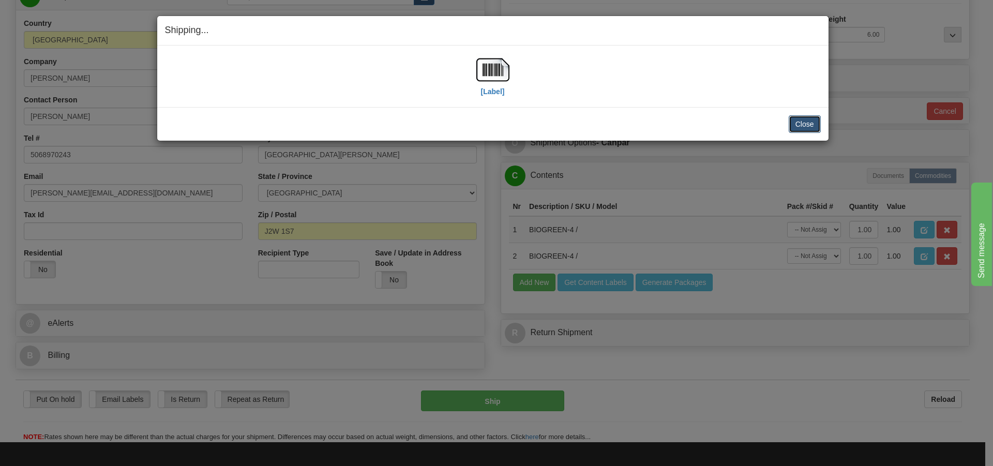
click at [802, 123] on button "Close" at bounding box center [805, 124] width 32 height 18
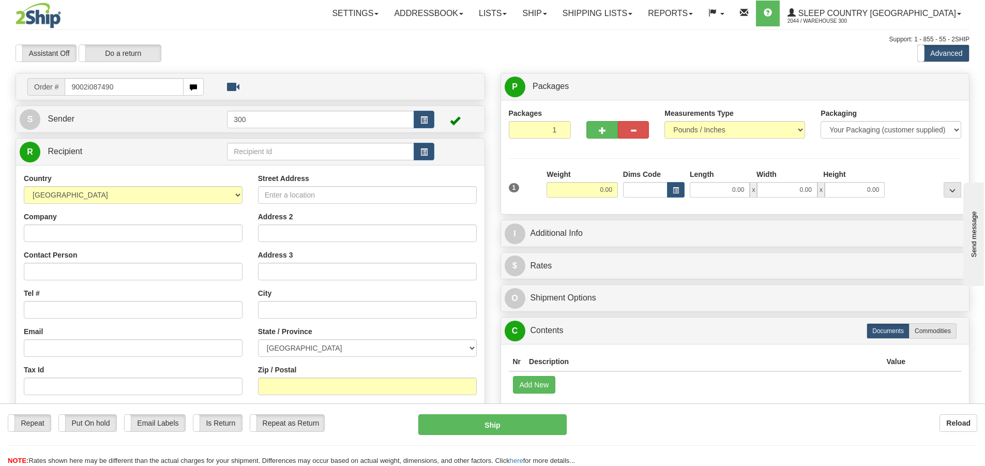
type input "9002i087490"
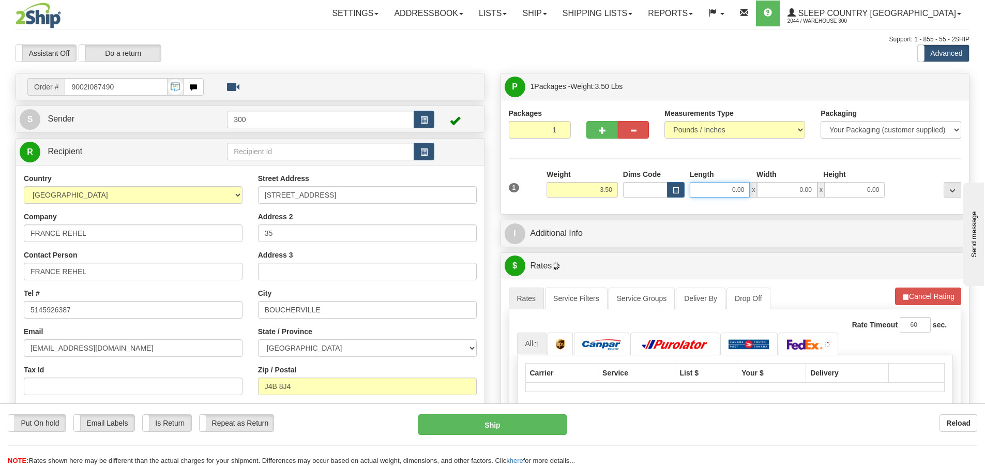
click at [729, 192] on input "0.00" at bounding box center [720, 190] width 60 height 16
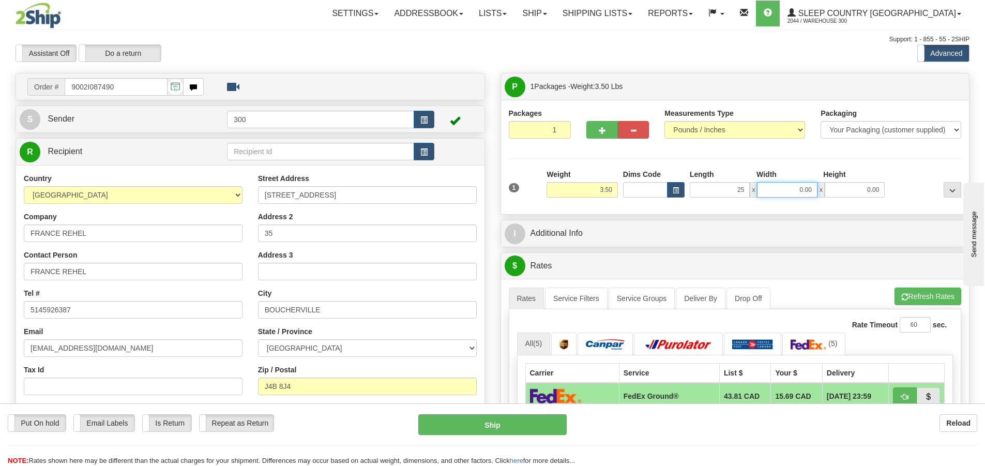
type input "25.00"
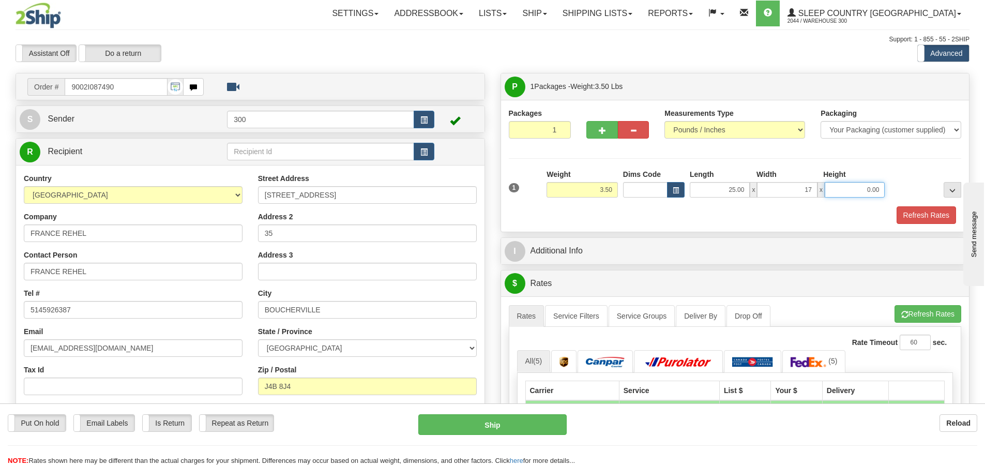
type input "17.00"
type input "4.00"
click at [738, 164] on div "Packages 1 1 Measurements Type" at bounding box center [735, 166] width 453 height 116
click at [912, 210] on button "Refresh Rates" at bounding box center [926, 215] width 59 height 18
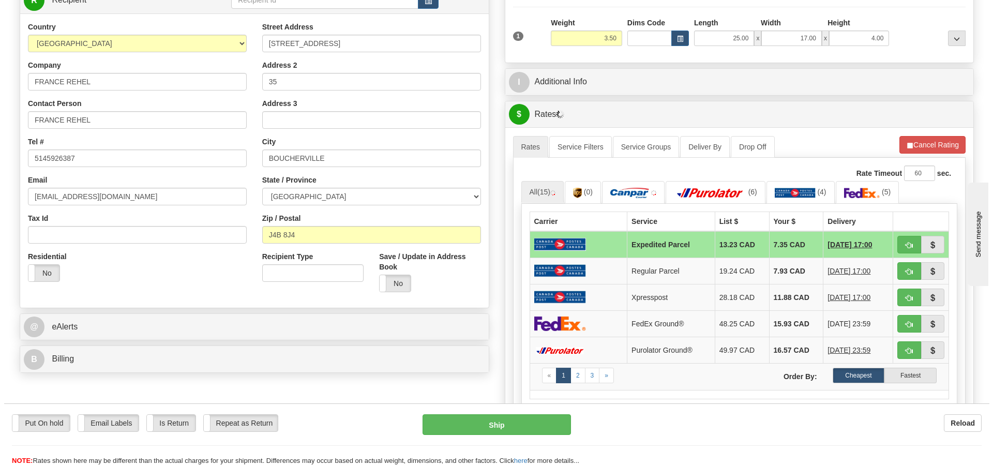
scroll to position [155, 0]
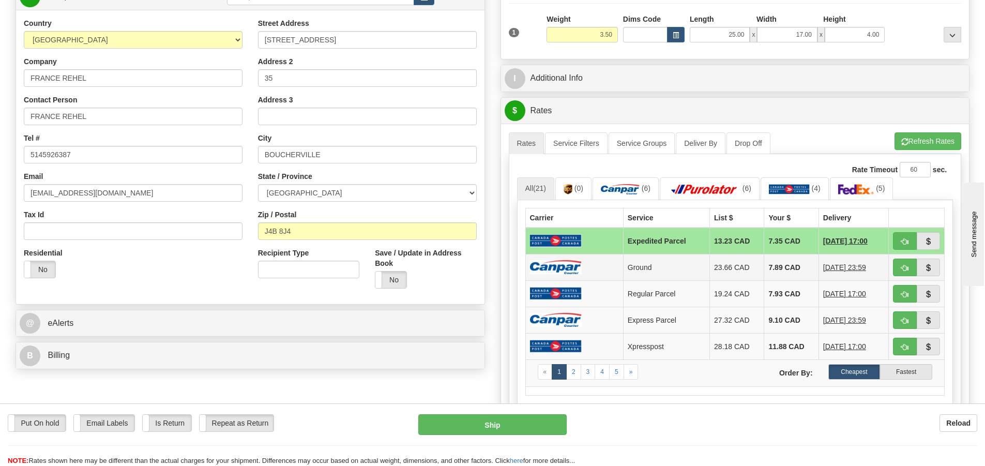
click at [551, 260] on img at bounding box center [556, 267] width 52 height 14
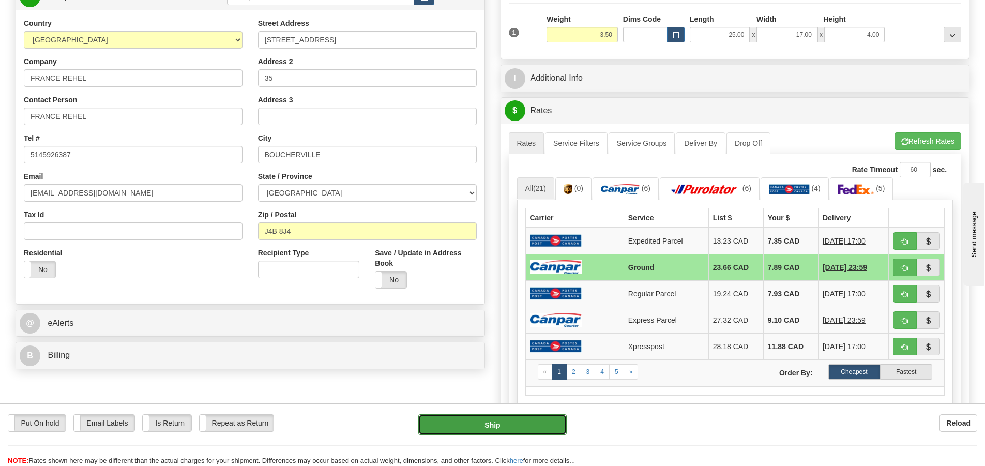
click at [528, 421] on button "Ship" at bounding box center [492, 424] width 148 height 21
type input "1"
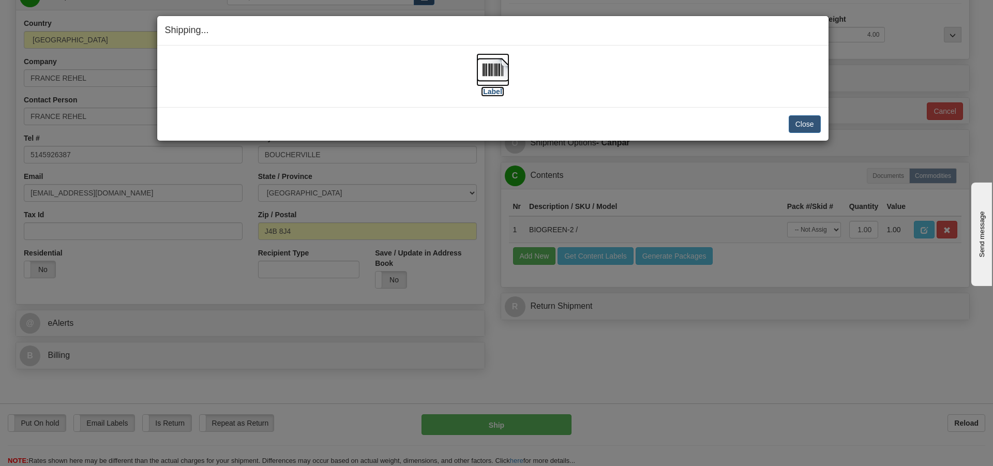
click at [501, 71] on img at bounding box center [492, 69] width 33 height 33
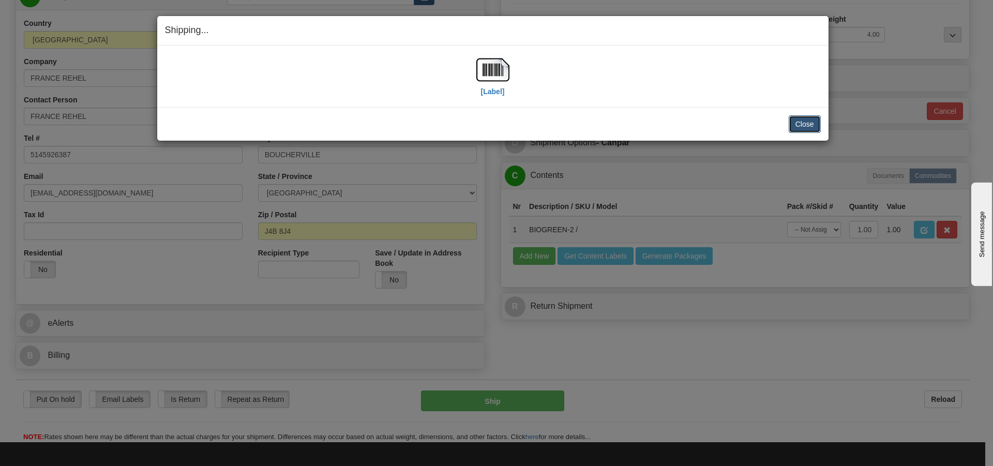
click at [797, 131] on button "Close" at bounding box center [805, 124] width 32 height 18
